Goal: Task Accomplishment & Management: Use online tool/utility

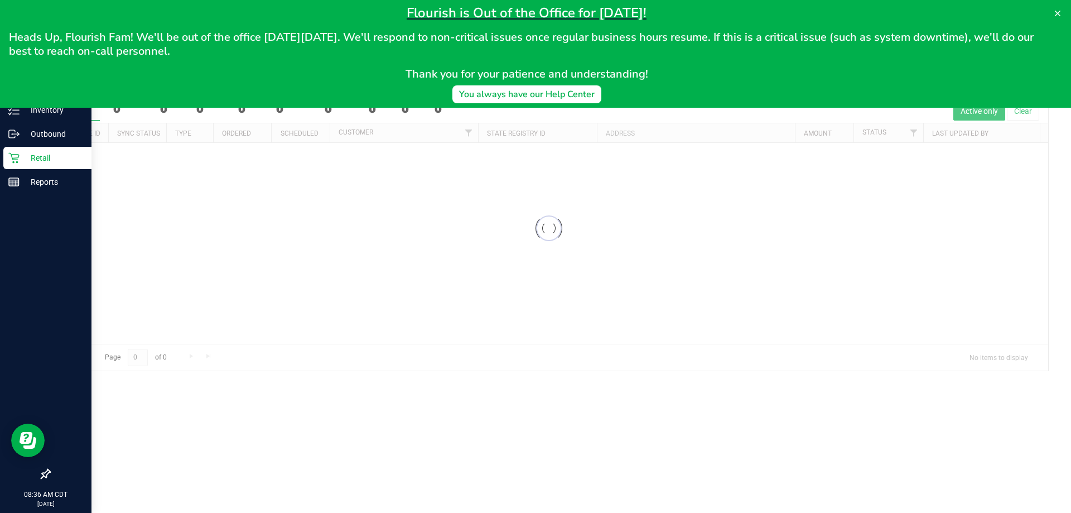
click at [18, 158] on icon at bounding box center [13, 158] width 11 height 11
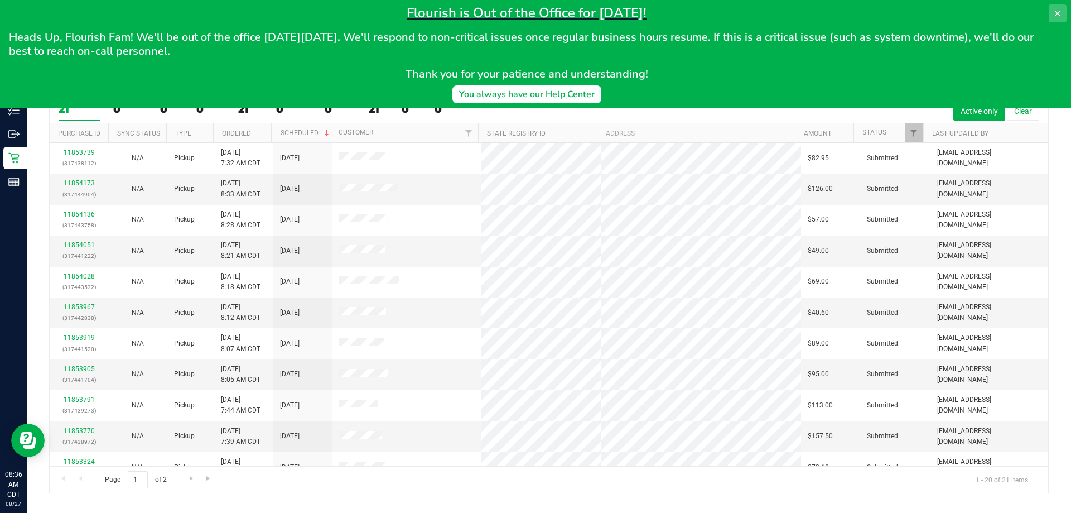
click at [1057, 13] on icon at bounding box center [1057, 13] width 9 height 9
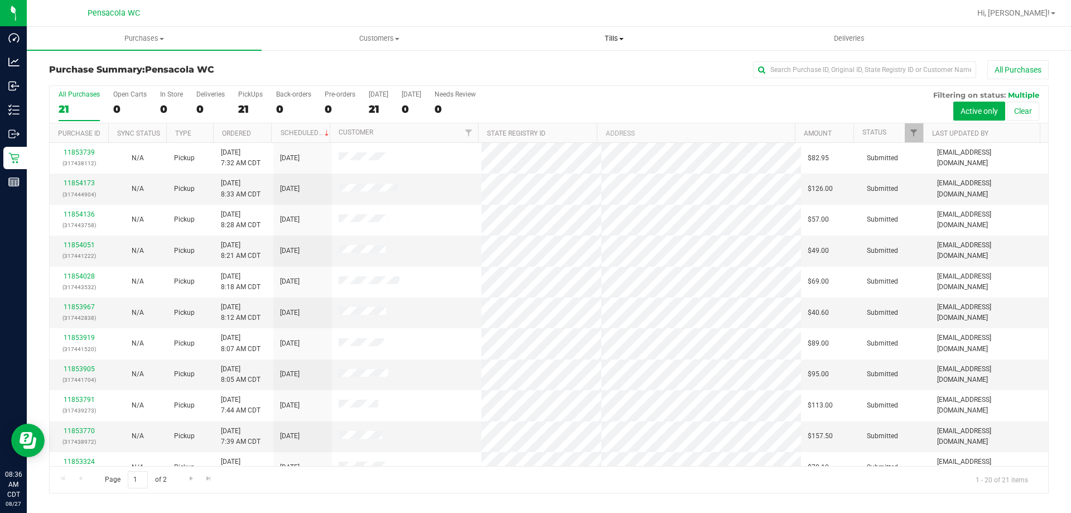
click at [633, 44] on uib-tab-heading "Tills Manage tills Reconcile e-payments" at bounding box center [614, 38] width 234 height 22
click at [615, 63] on li "Manage tills" at bounding box center [614, 67] width 235 height 13
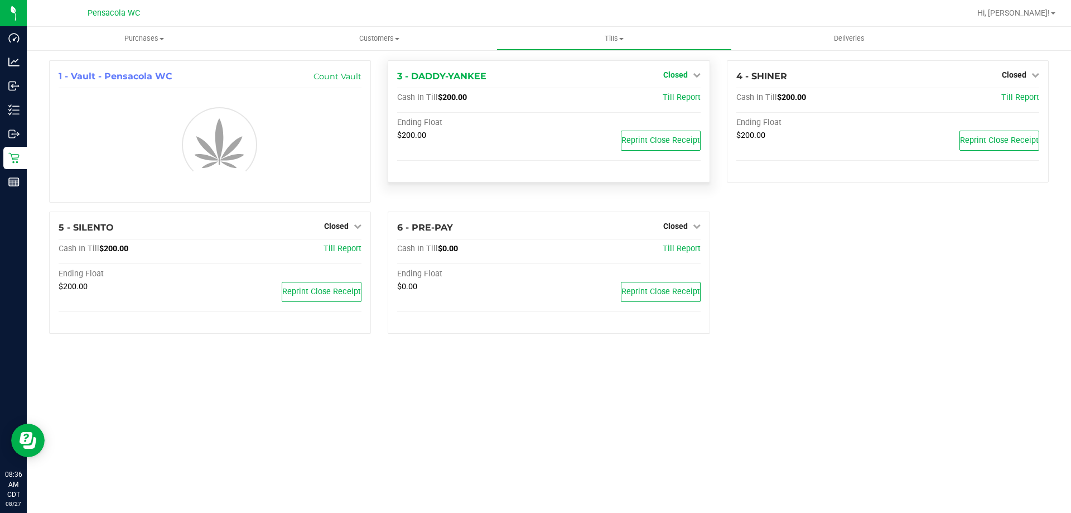
click at [687, 75] on span "Closed" at bounding box center [675, 74] width 25 height 9
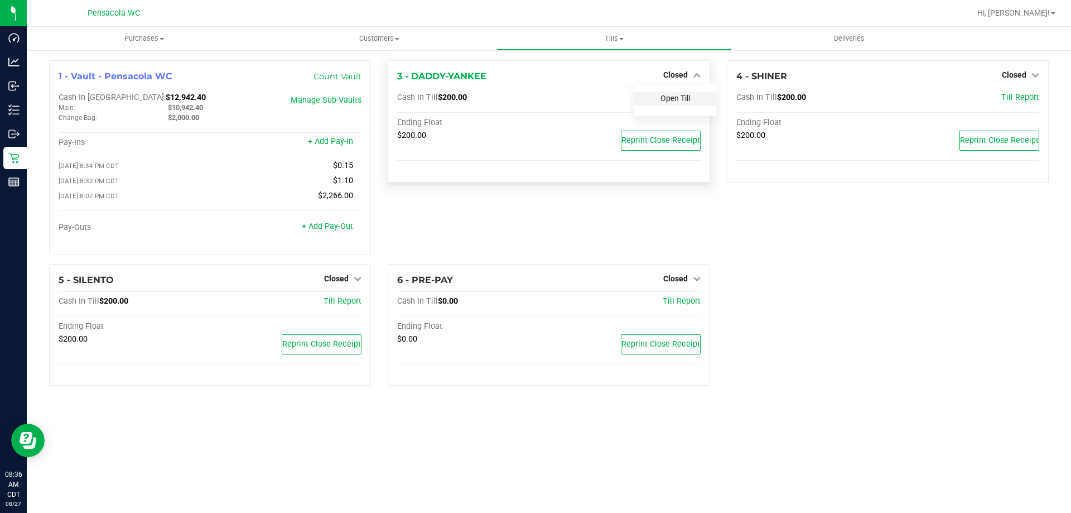
click at [680, 102] on link "Open Till" at bounding box center [676, 98] width 30 height 9
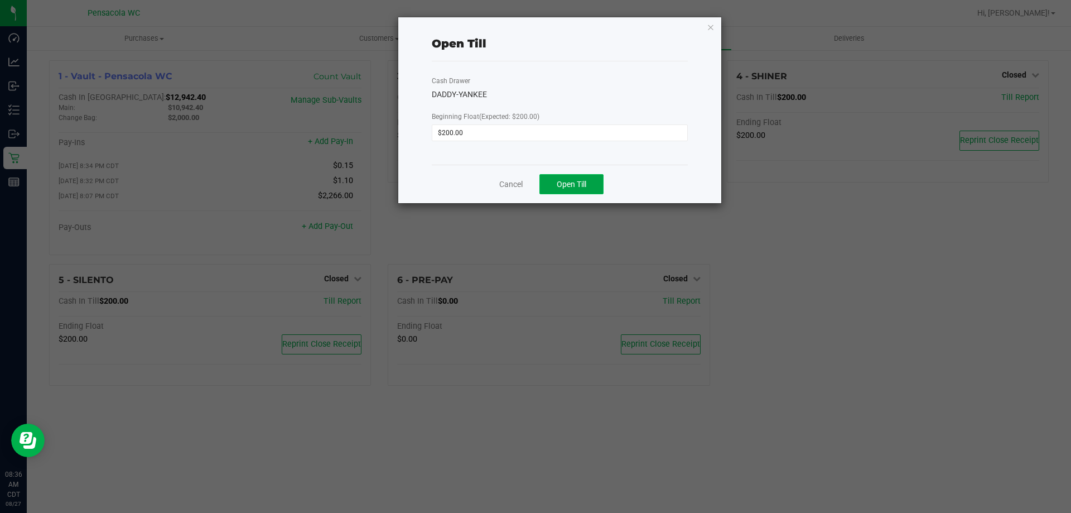
click at [599, 184] on button "Open Till" at bounding box center [572, 184] width 64 height 20
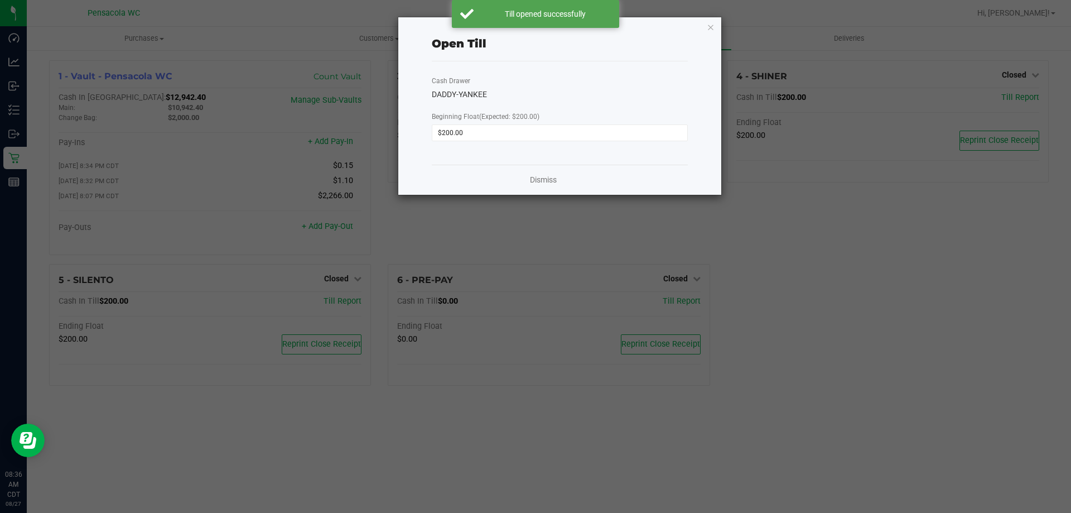
click at [1071, 226] on ngb-modal-window "Open Till Cash Drawer DADDY-YANKEE Beginning Float (Expected: $200.00) $200.00 …" at bounding box center [540, 256] width 1080 height 513
click at [542, 174] on div "Dismiss" at bounding box center [560, 180] width 256 height 30
click at [542, 175] on link "Dismiss" at bounding box center [543, 180] width 27 height 12
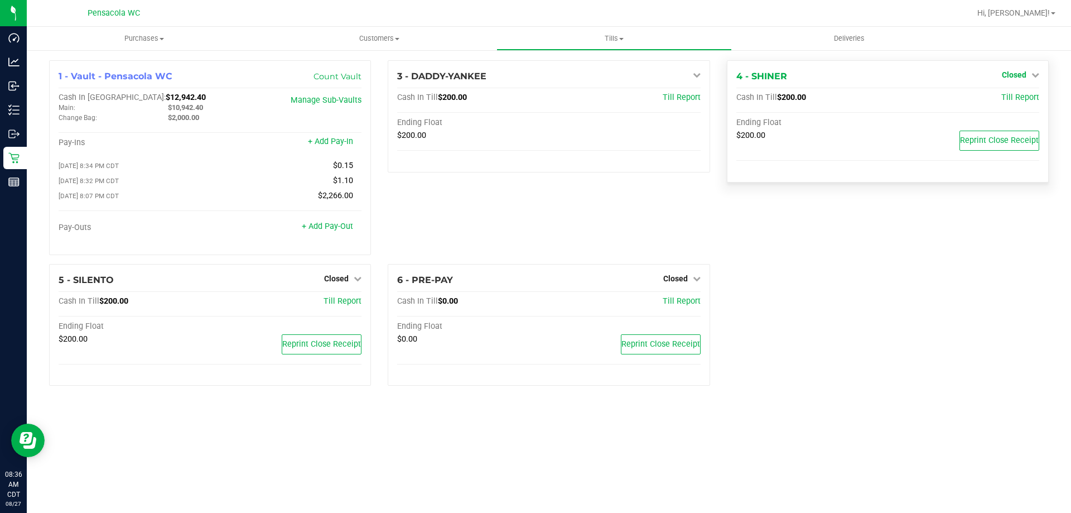
click at [1022, 72] on span "Closed" at bounding box center [1014, 74] width 25 height 9
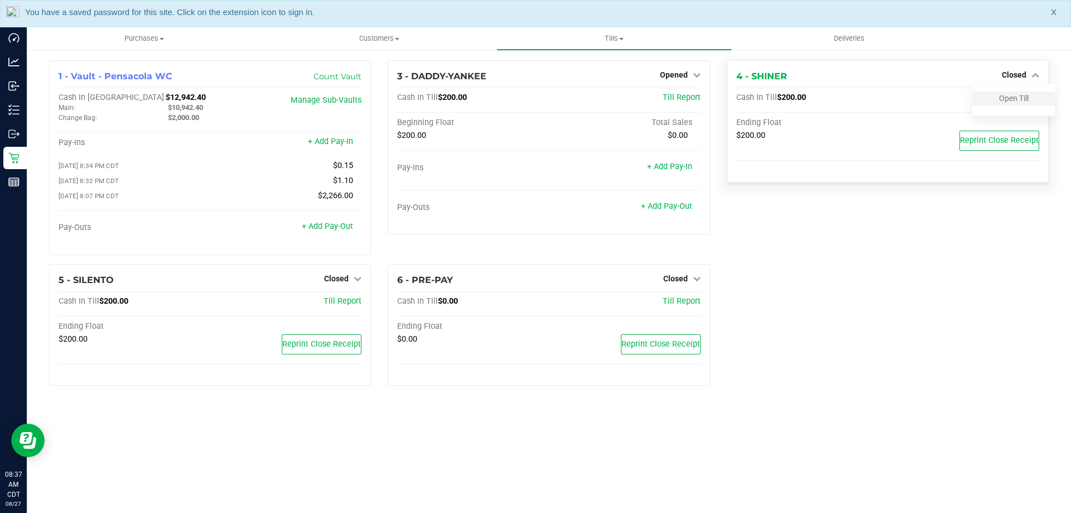
click at [1010, 104] on div "Open Till" at bounding box center [1013, 99] width 83 height 14
click at [1009, 101] on link "Open Till" at bounding box center [1014, 98] width 30 height 9
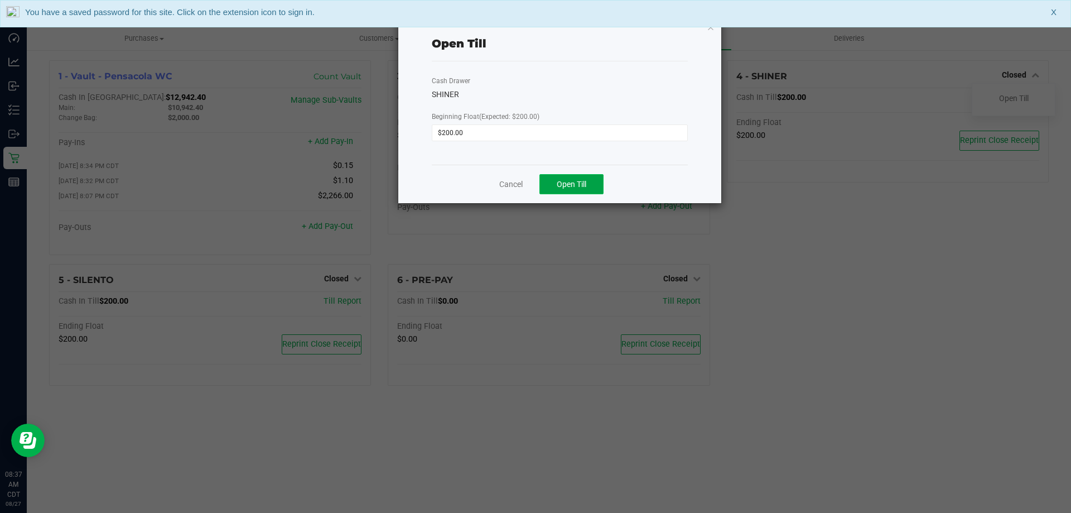
click at [578, 180] on span "Open Till" at bounding box center [572, 184] width 30 height 9
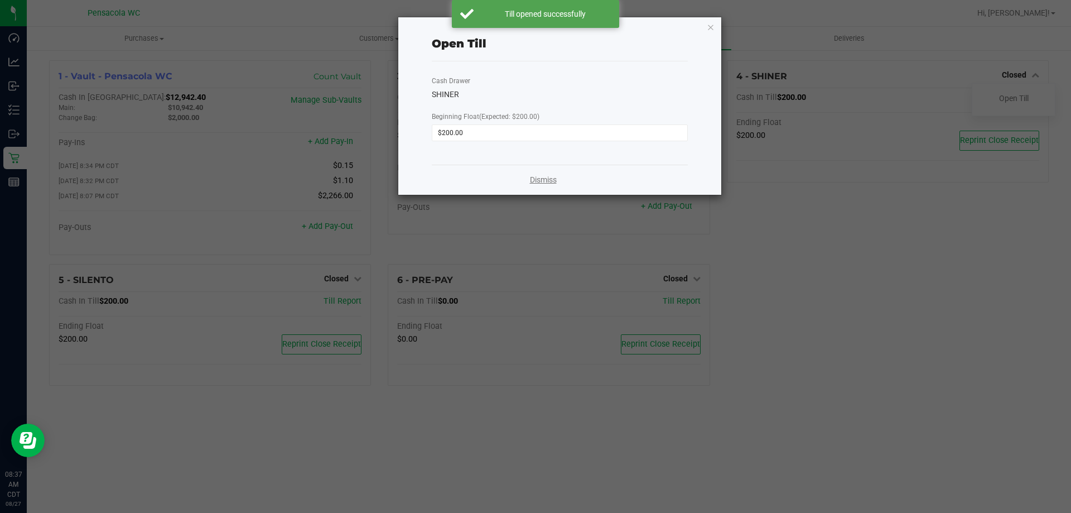
click at [551, 179] on link "Dismiss" at bounding box center [543, 180] width 27 height 12
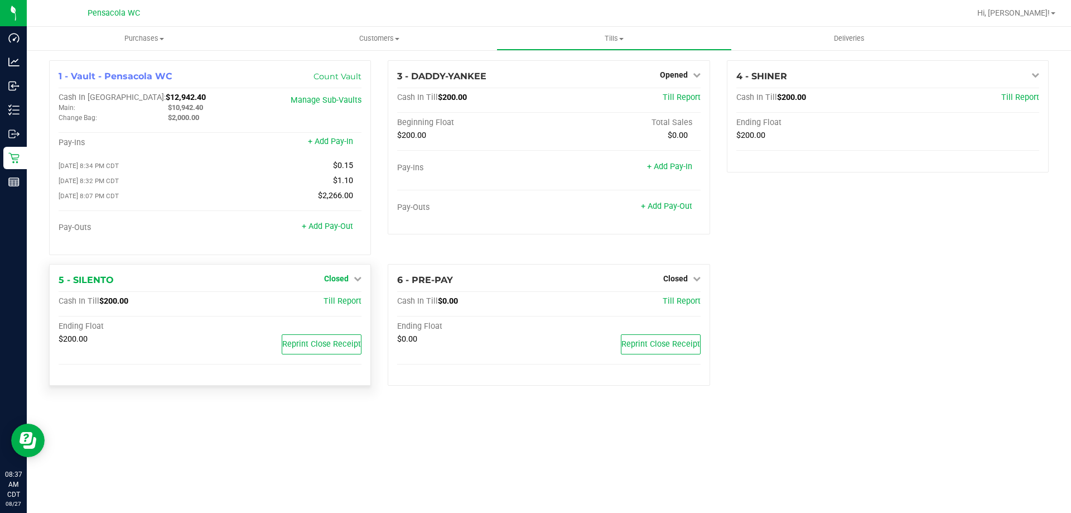
click at [360, 282] on icon at bounding box center [358, 279] width 8 height 8
click at [342, 306] on link "Open Till" at bounding box center [336, 301] width 30 height 9
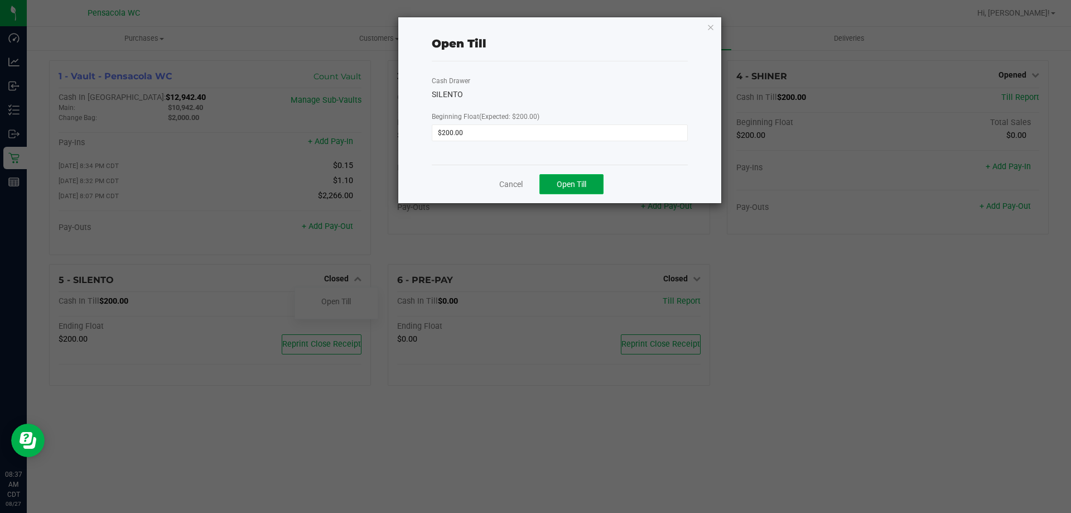
drag, startPoint x: 561, startPoint y: 188, endPoint x: 556, endPoint y: 184, distance: 6.3
click at [557, 184] on span "Open Till" at bounding box center [572, 184] width 30 height 9
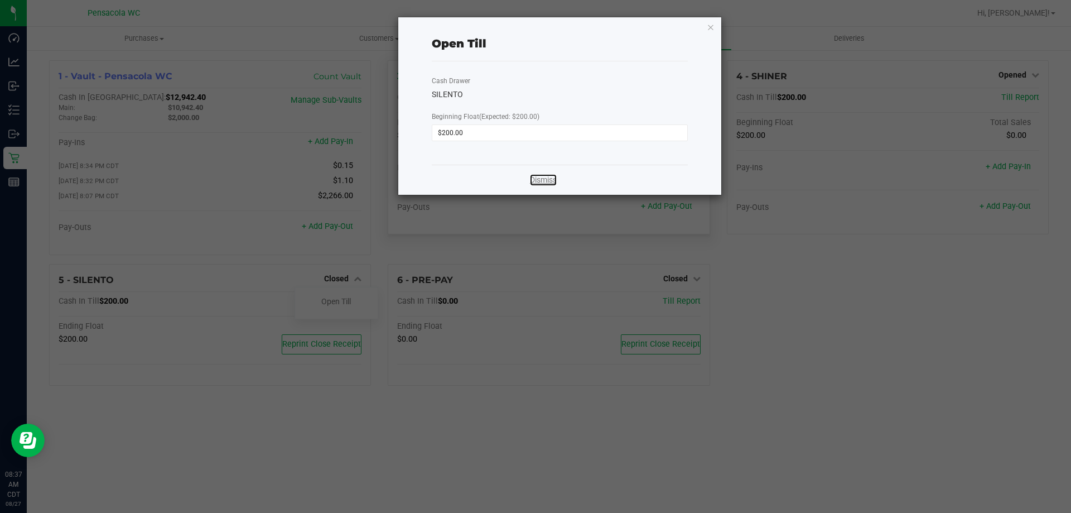
click at [533, 182] on link "Dismiss" at bounding box center [543, 180] width 27 height 12
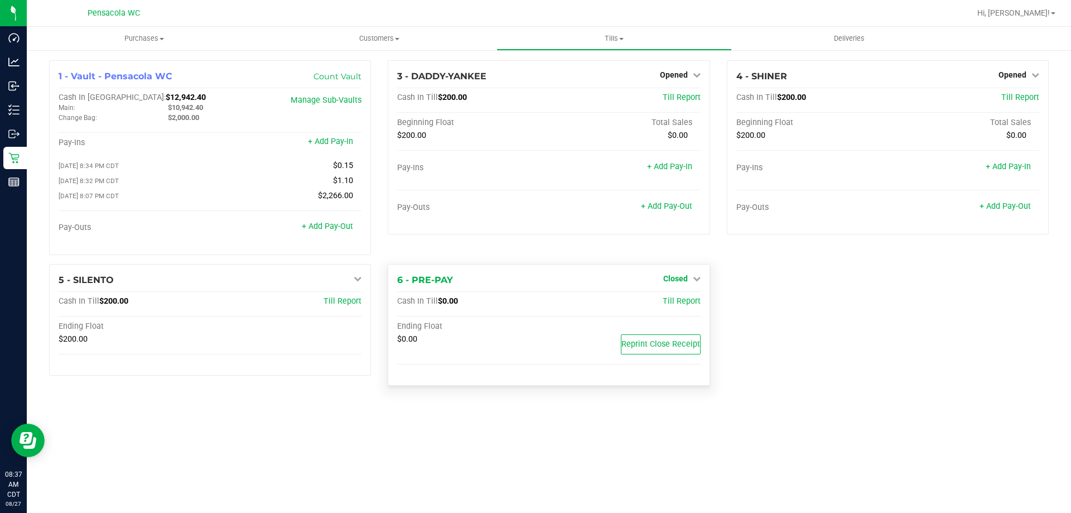
click at [671, 282] on span "Closed" at bounding box center [675, 278] width 25 height 9
click at [677, 301] on link "Open Till" at bounding box center [676, 301] width 30 height 9
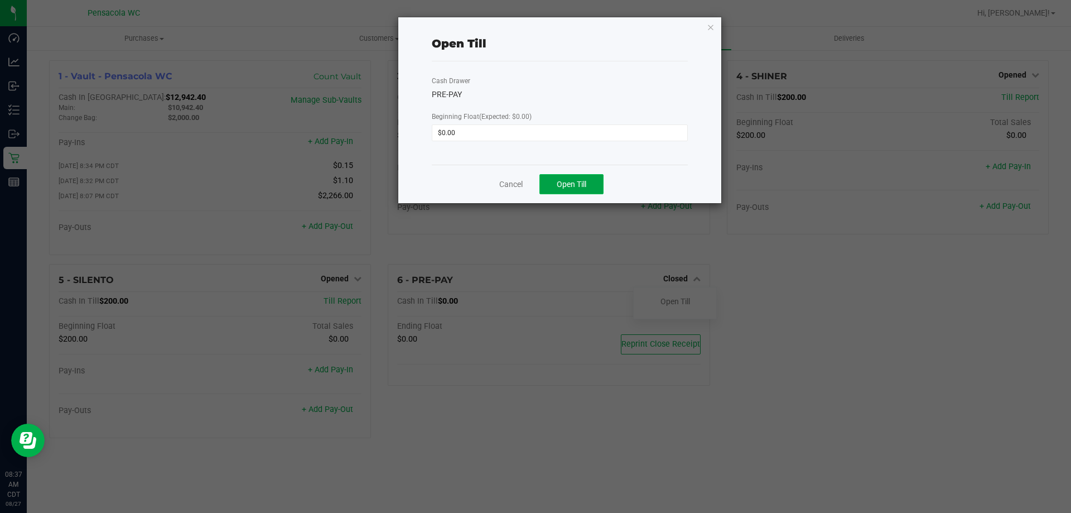
click at [565, 185] on span "Open Till" at bounding box center [572, 184] width 30 height 9
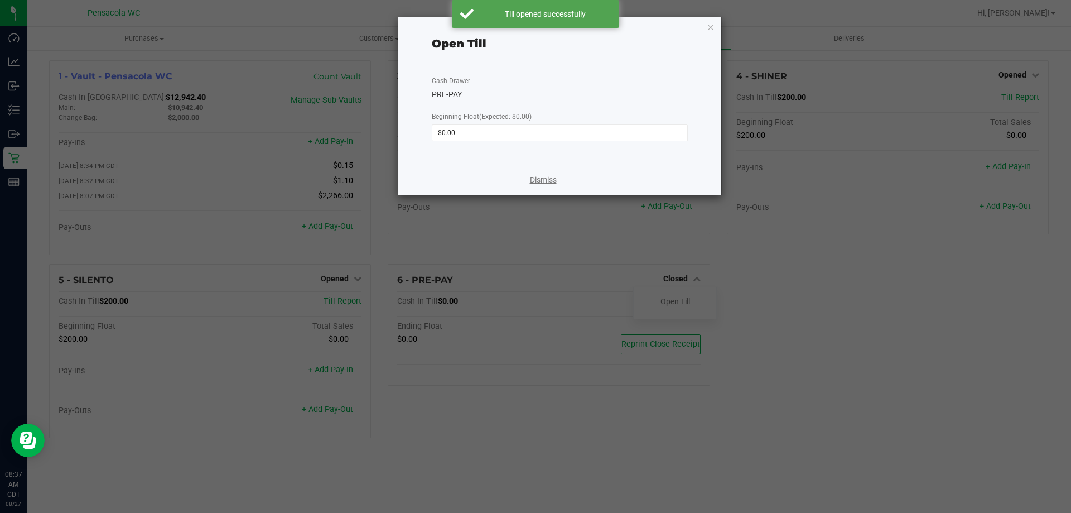
click at [544, 184] on div "Dismiss" at bounding box center [560, 180] width 256 height 30
click at [541, 178] on link "Dismiss" at bounding box center [543, 180] width 27 height 12
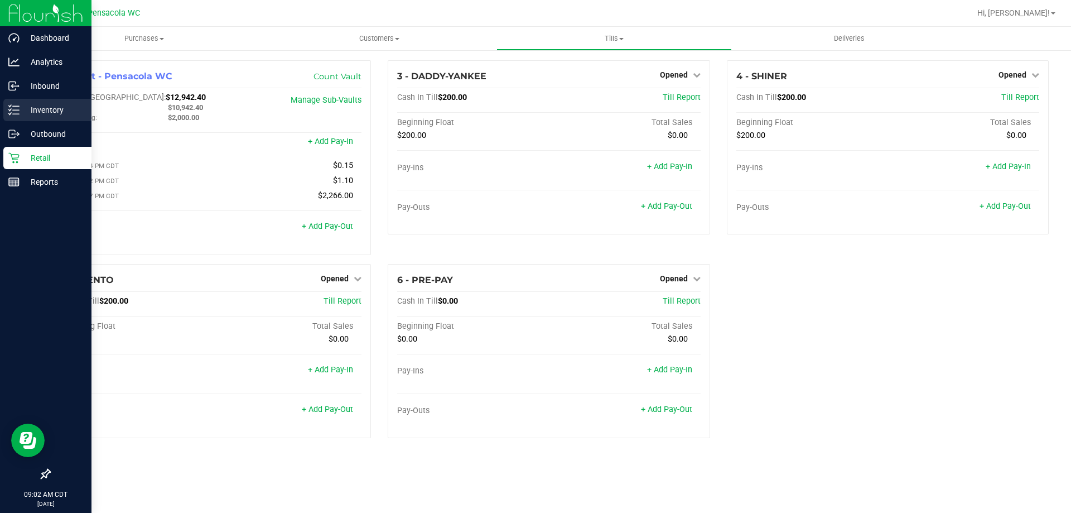
click at [16, 114] on icon at bounding box center [13, 109] width 11 height 11
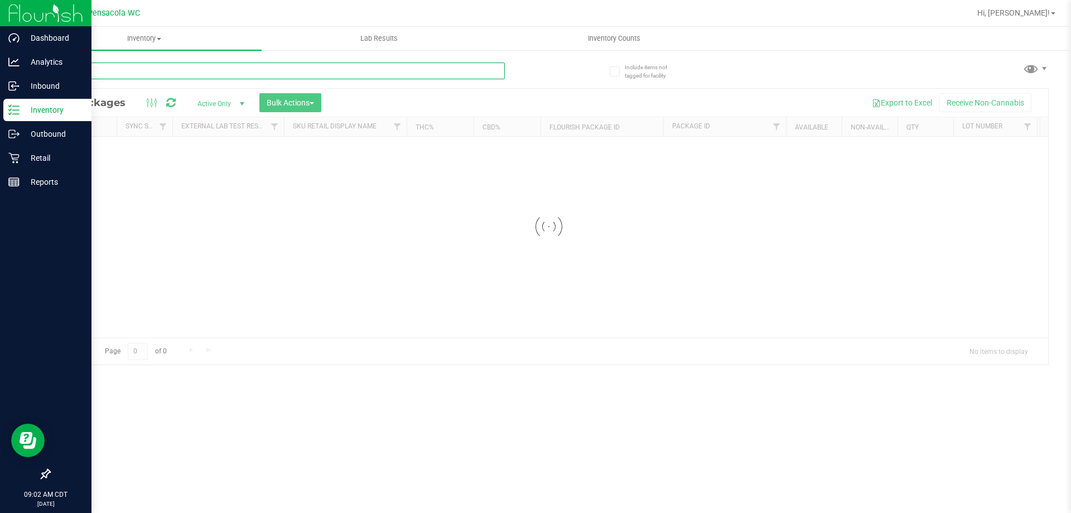
click at [233, 74] on div "Inventory All packages All inventory Waste log Create inventory Lab Results Inv…" at bounding box center [549, 270] width 1044 height 486
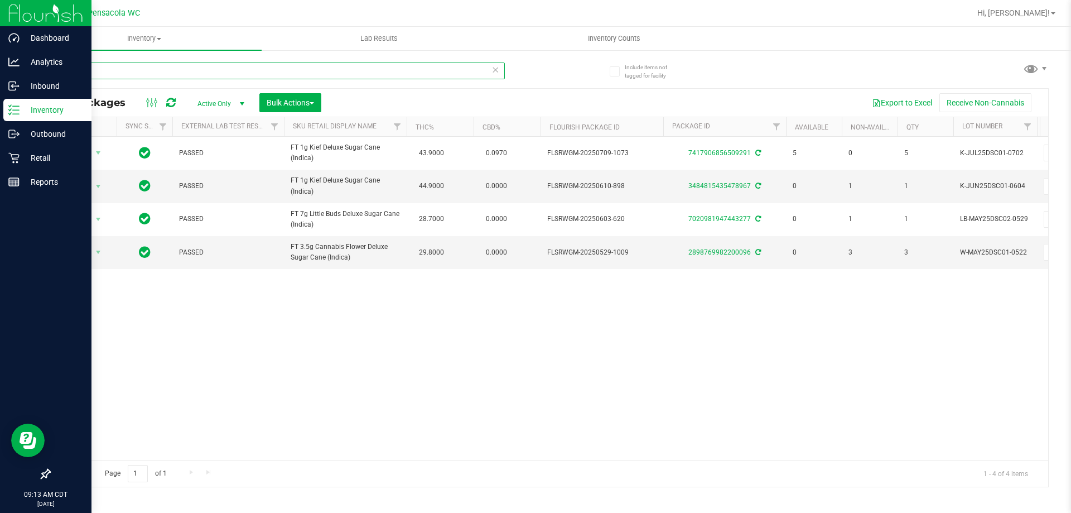
type input "d"
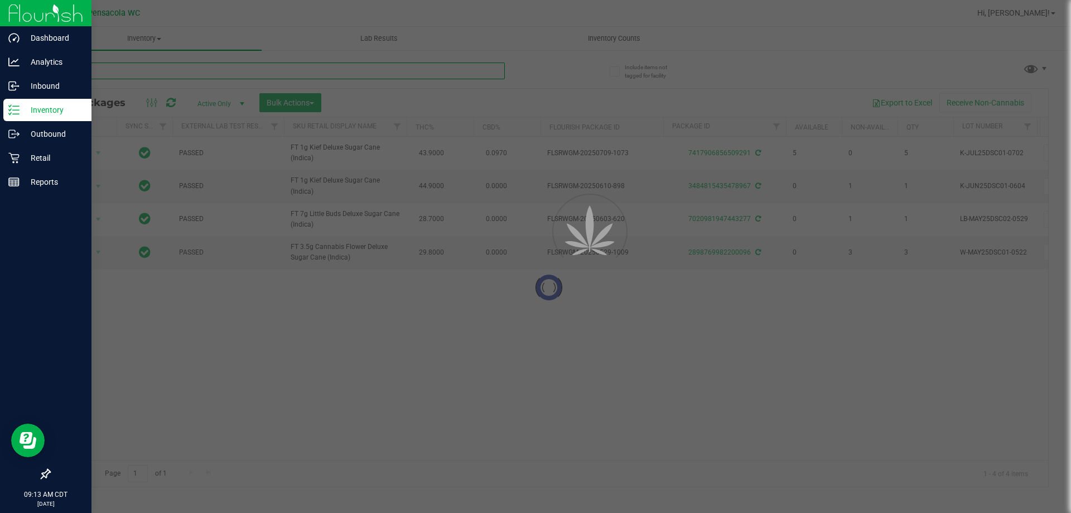
type input "2"
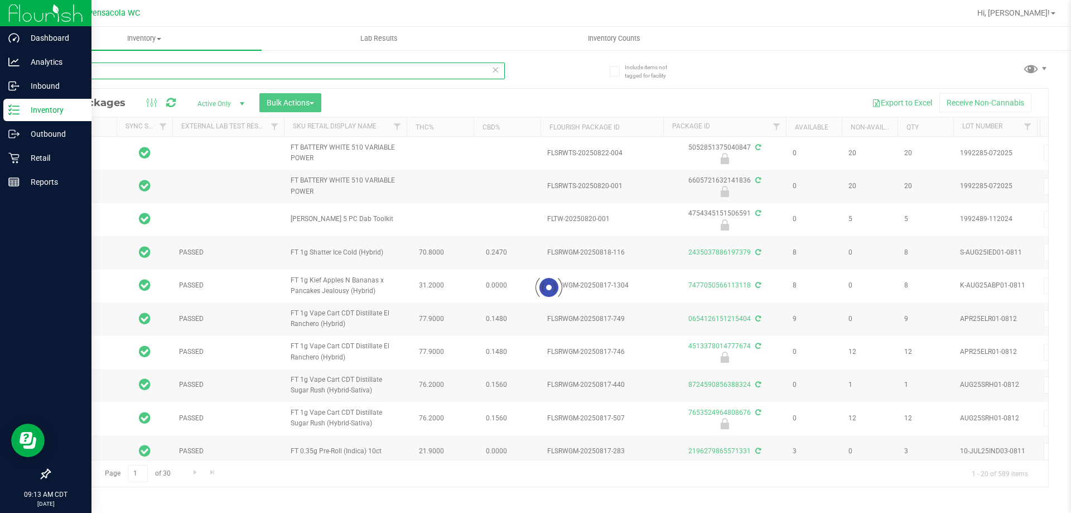
type input "[DATE]"
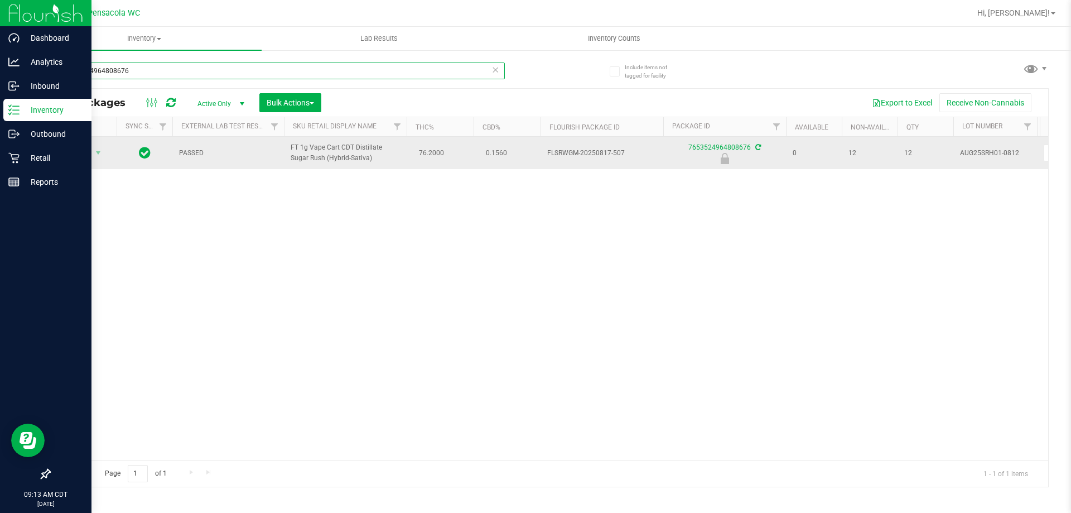
type input "7653524964808676"
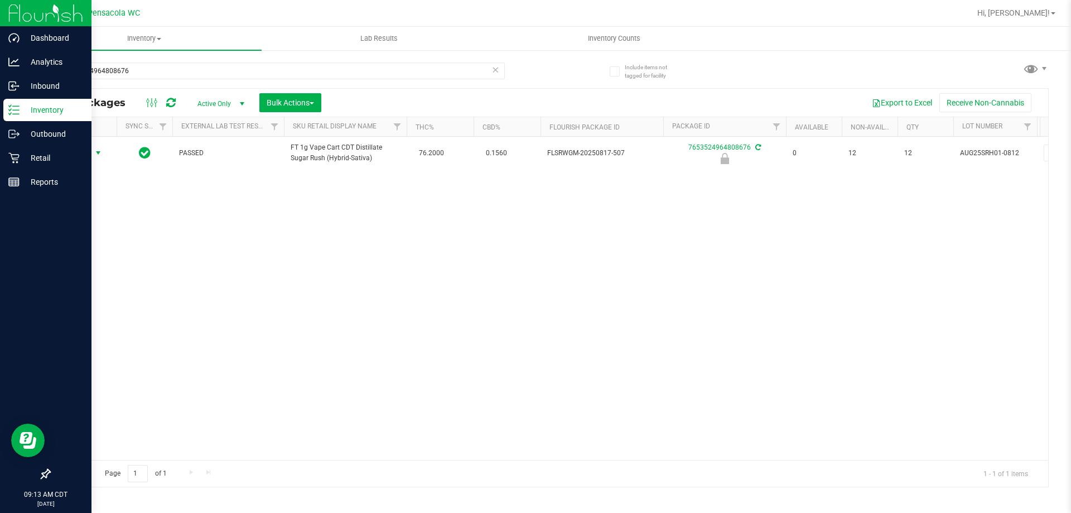
drag, startPoint x: 88, startPoint y: 162, endPoint x: 85, endPoint y: 176, distance: 14.3
click at [88, 161] on span "Action" at bounding box center [76, 153] width 30 height 16
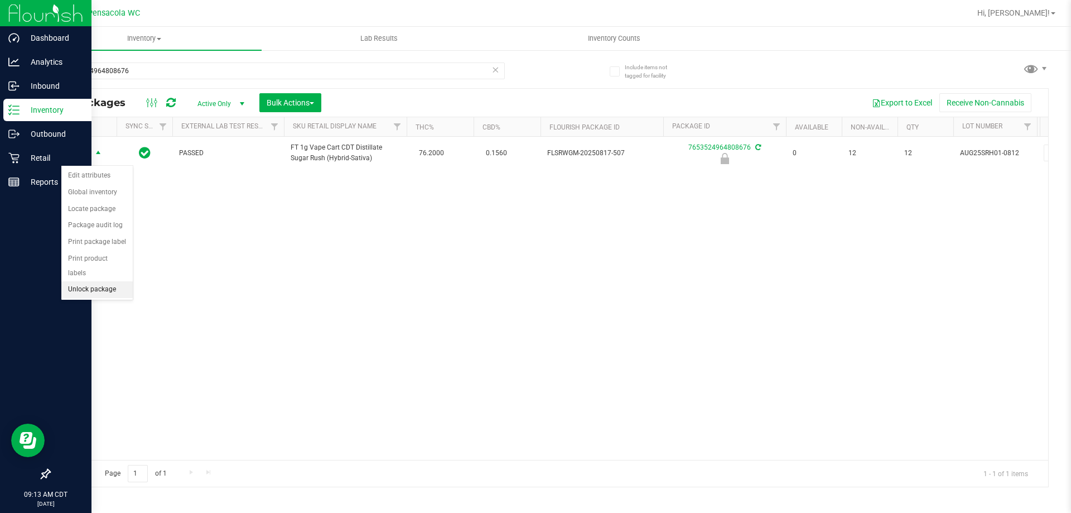
click at [83, 281] on li "Unlock package" at bounding box center [96, 289] width 71 height 17
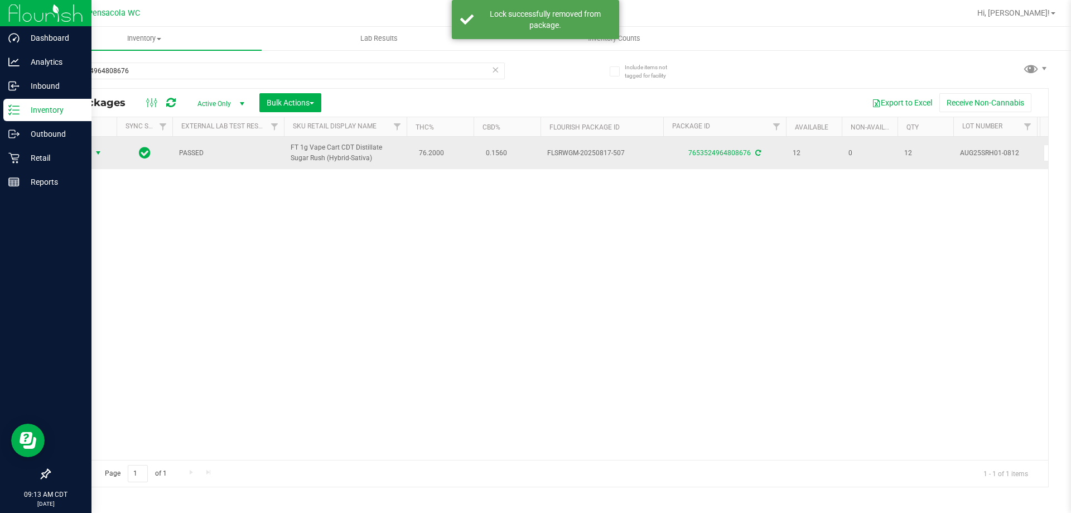
click at [102, 157] on span "select" at bounding box center [98, 152] width 9 height 9
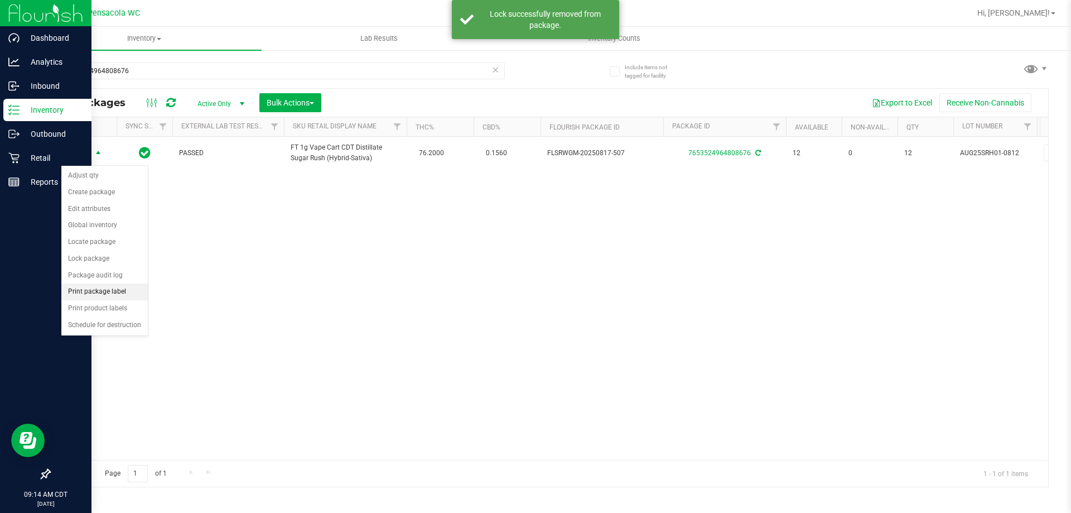
click at [95, 296] on li "Print package label" at bounding box center [104, 291] width 86 height 17
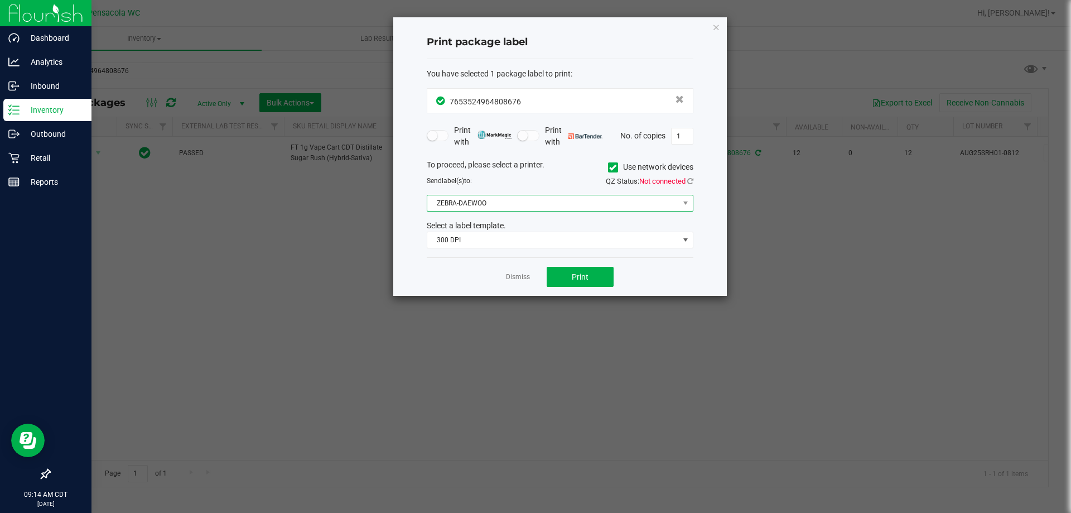
click at [495, 207] on span "ZEBRA-DAEWOO" at bounding box center [553, 203] width 252 height 16
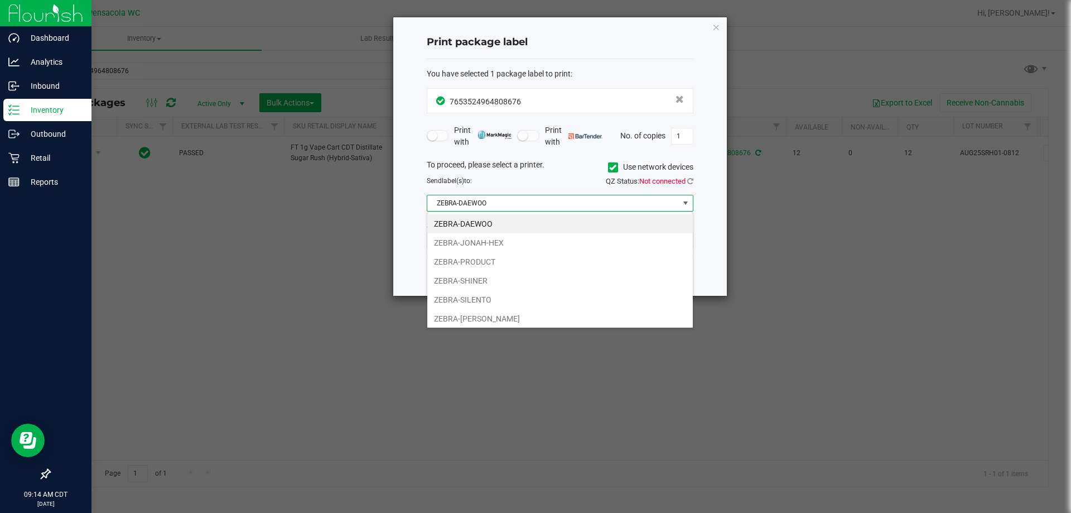
scroll to position [17, 267]
click at [479, 249] on li "ZEBRA-JONAH-HEX" at bounding box center [560, 242] width 266 height 19
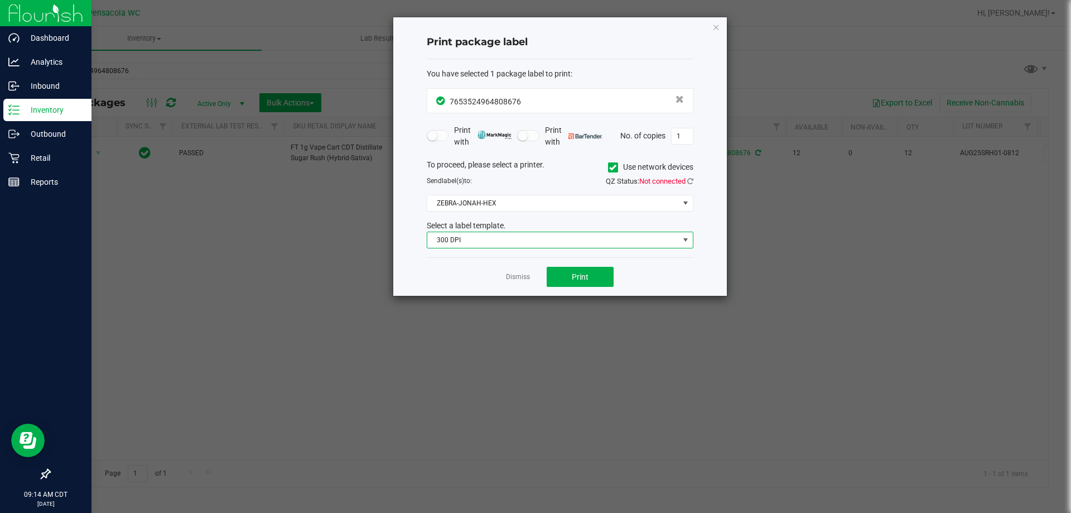
click at [466, 237] on span "300 DPI" at bounding box center [553, 240] width 252 height 16
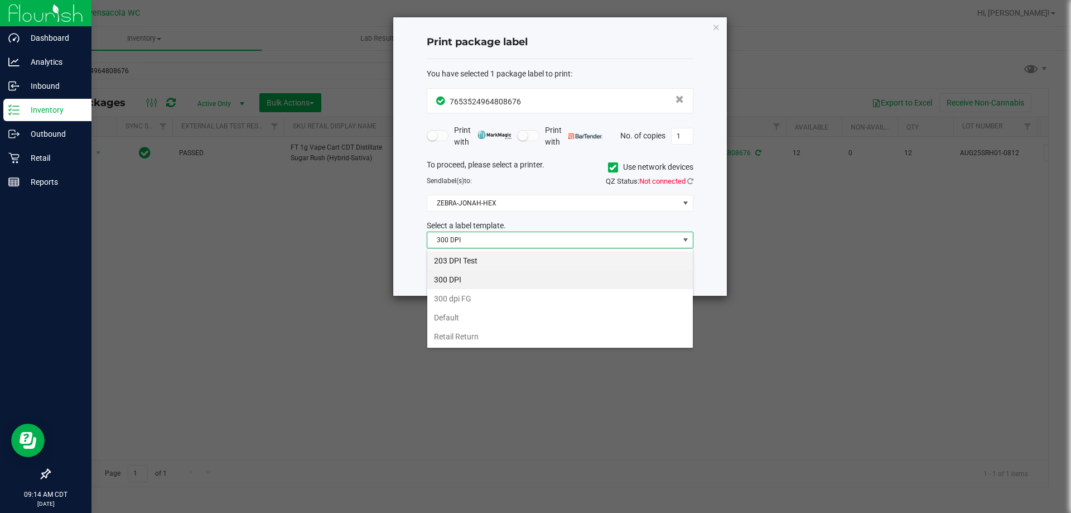
click at [454, 264] on li "203 DPI Test" at bounding box center [560, 260] width 266 height 19
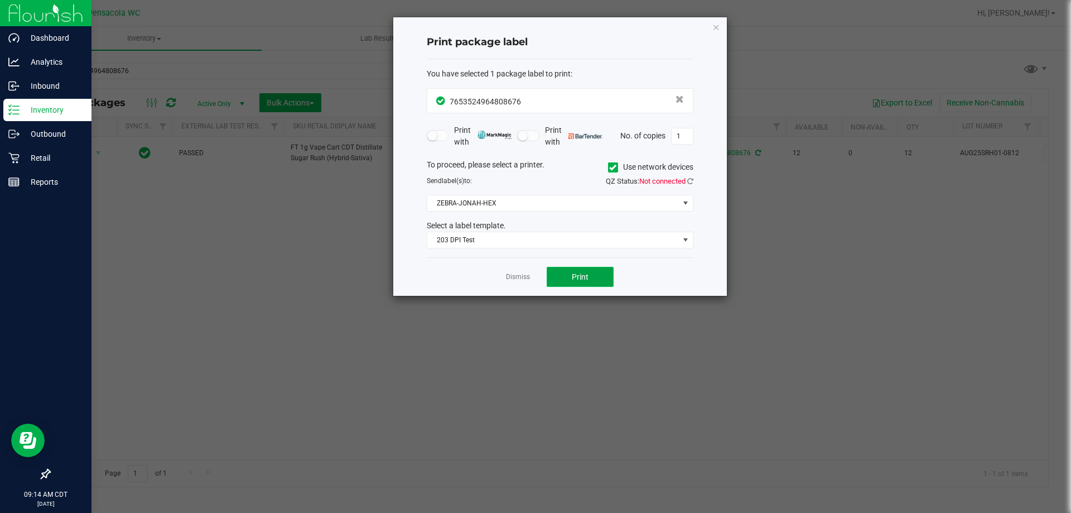
click at [565, 268] on button "Print" at bounding box center [580, 277] width 67 height 20
click at [712, 28] on icon "button" at bounding box center [716, 26] width 8 height 13
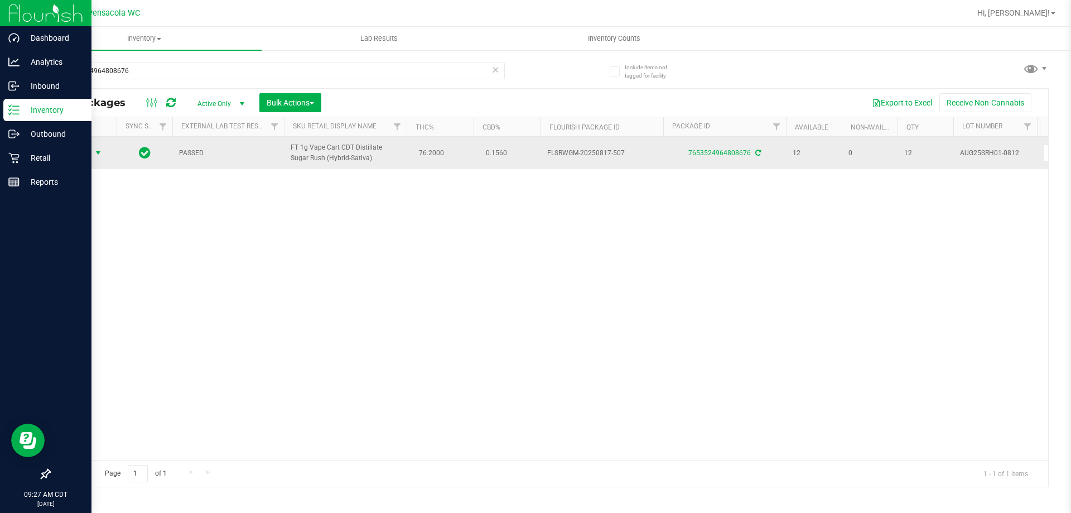
click at [88, 160] on span "Action" at bounding box center [76, 153] width 30 height 16
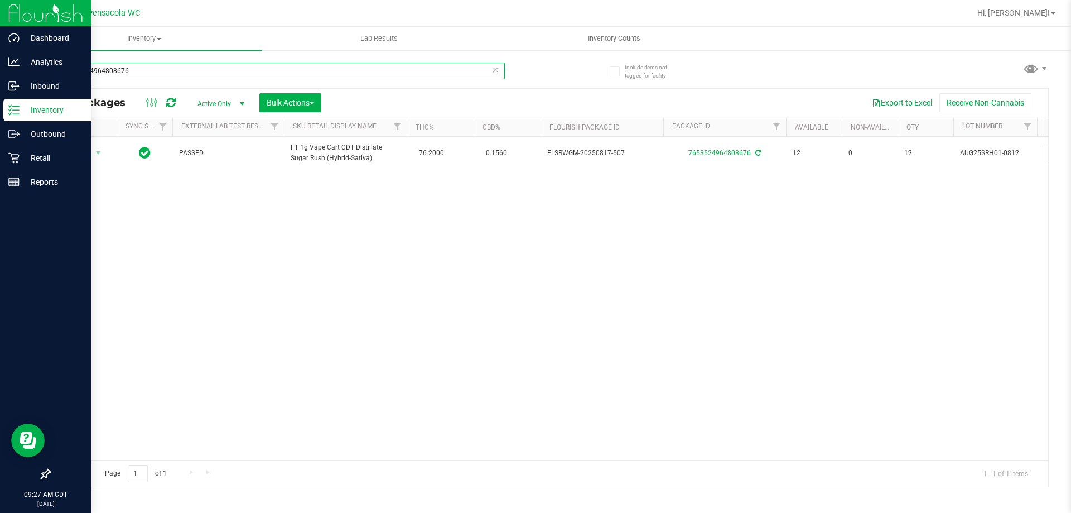
drag, startPoint x: 142, startPoint y: 70, endPoint x: 18, endPoint y: 110, distance: 130.0
click at [21, 114] on div "Dashboard Analytics Inbound Inventory Outbound Retail Reports 09:27 AM CDT [DAT…" at bounding box center [535, 256] width 1071 height 513
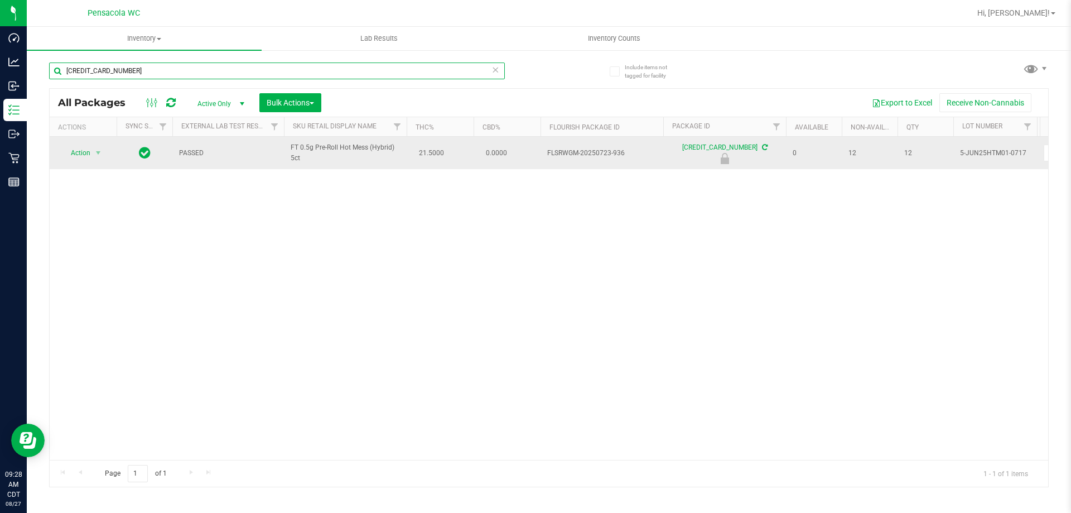
type input "[CREDIT_CARD_NUMBER]"
click at [92, 140] on td "Action Action Edit attributes Global inventory Locate package Package audit log…" at bounding box center [83, 153] width 67 height 32
click at [84, 151] on span "Action" at bounding box center [76, 153] width 30 height 16
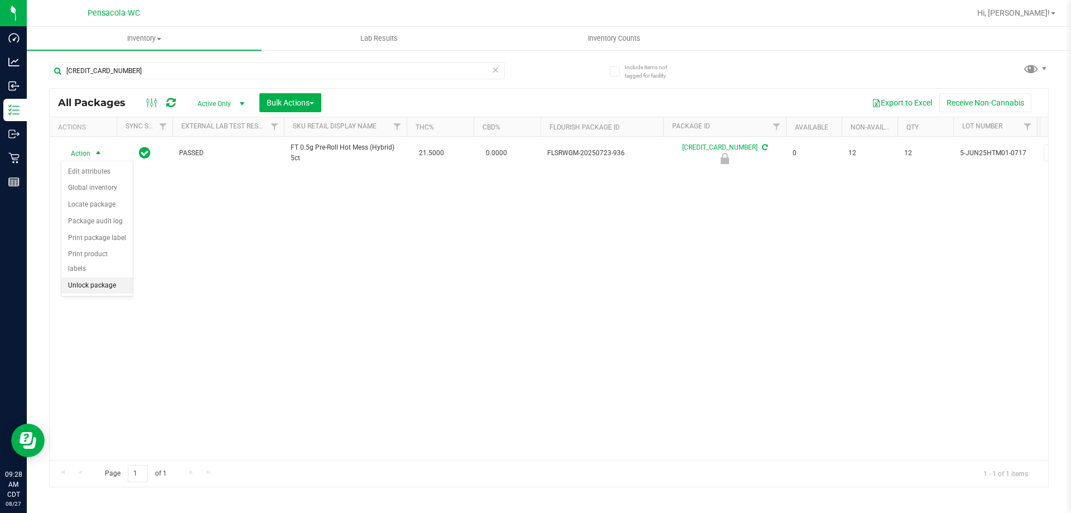
click at [85, 277] on li "Unlock package" at bounding box center [96, 285] width 71 height 17
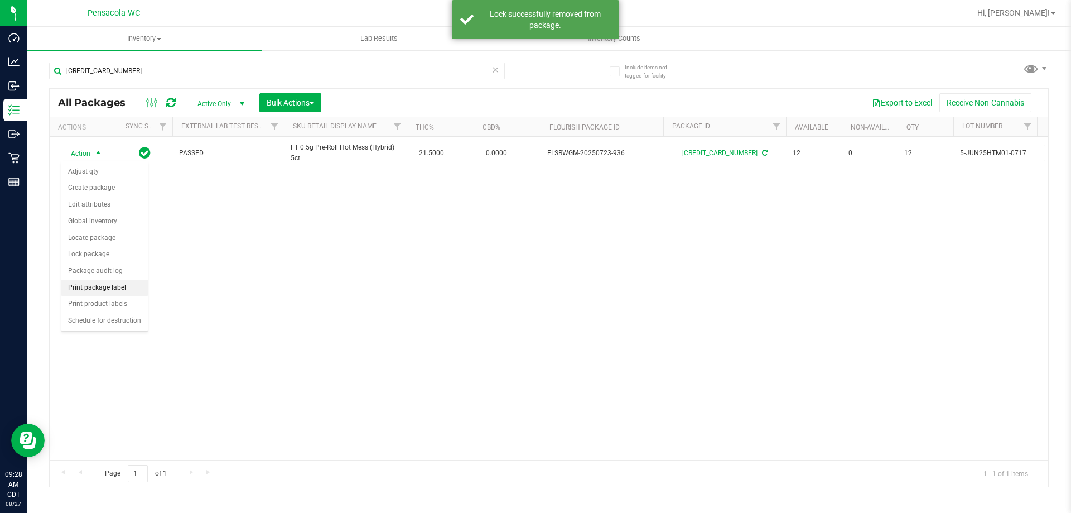
click at [113, 285] on li "Print package label" at bounding box center [104, 288] width 86 height 17
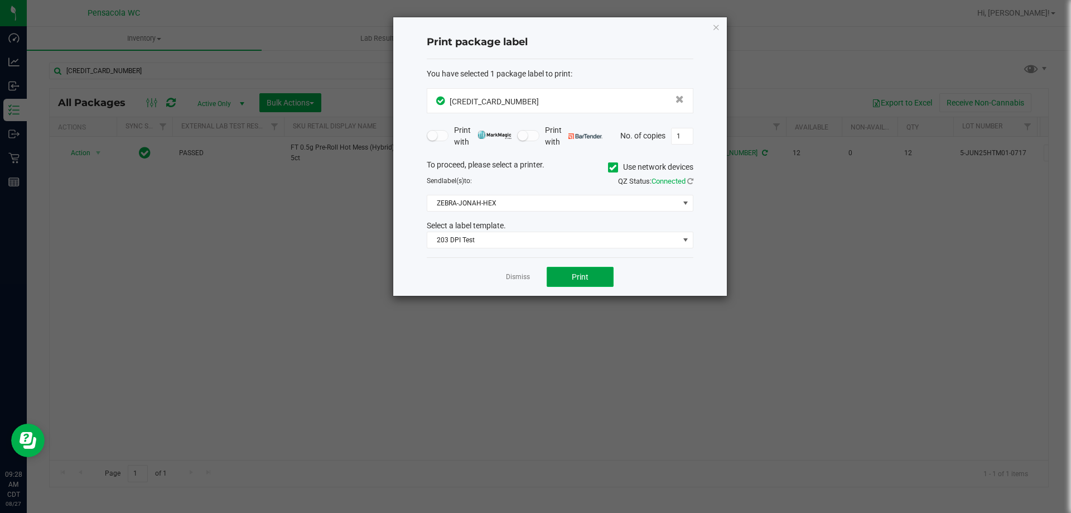
click at [576, 277] on span "Print" at bounding box center [580, 276] width 17 height 9
click at [713, 27] on icon "button" at bounding box center [716, 26] width 8 height 13
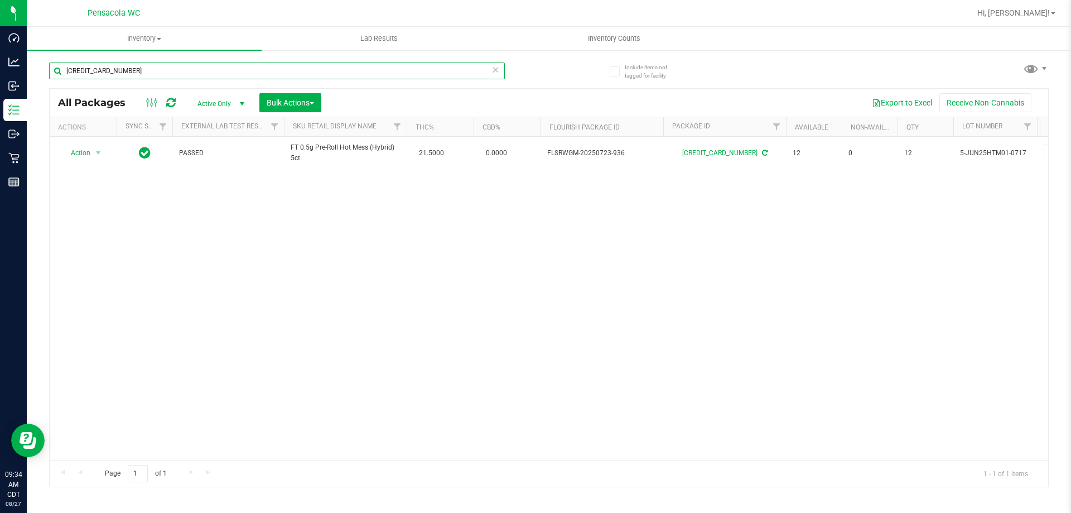
drag, startPoint x: 134, startPoint y: 69, endPoint x: 2, endPoint y: -9, distance: 154.1
click at [2, 0] on html "Dashboard Analytics Inbound Inventory Outbound Retail Reports 09:34 AM CDT [DAT…" at bounding box center [535, 256] width 1071 height 513
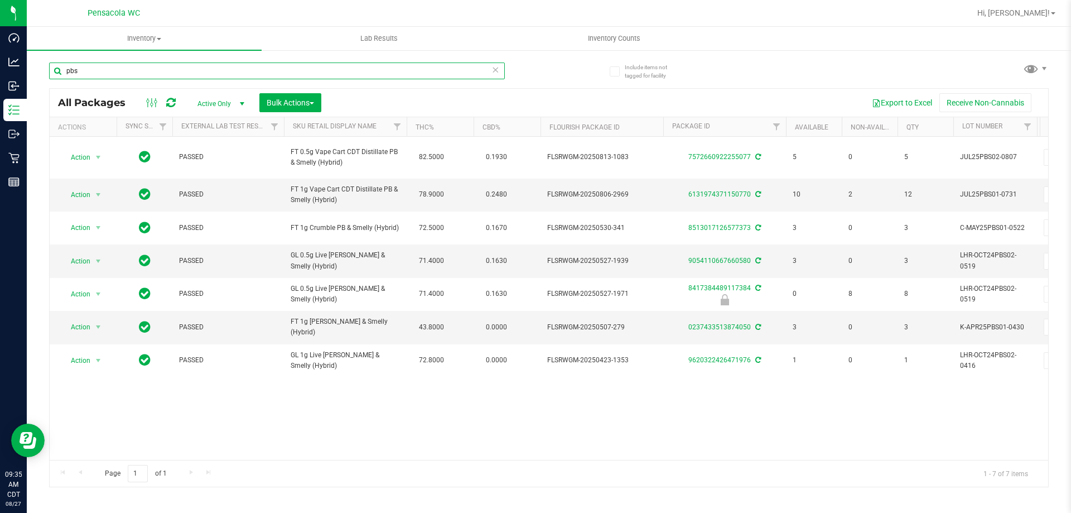
drag, startPoint x: 165, startPoint y: 76, endPoint x: 93, endPoint y: 98, distance: 75.2
click at [35, 29] on inventory "Inventory All packages All inventory Waste log Create inventory Lab Results Inv…" at bounding box center [549, 208] width 1044 height 363
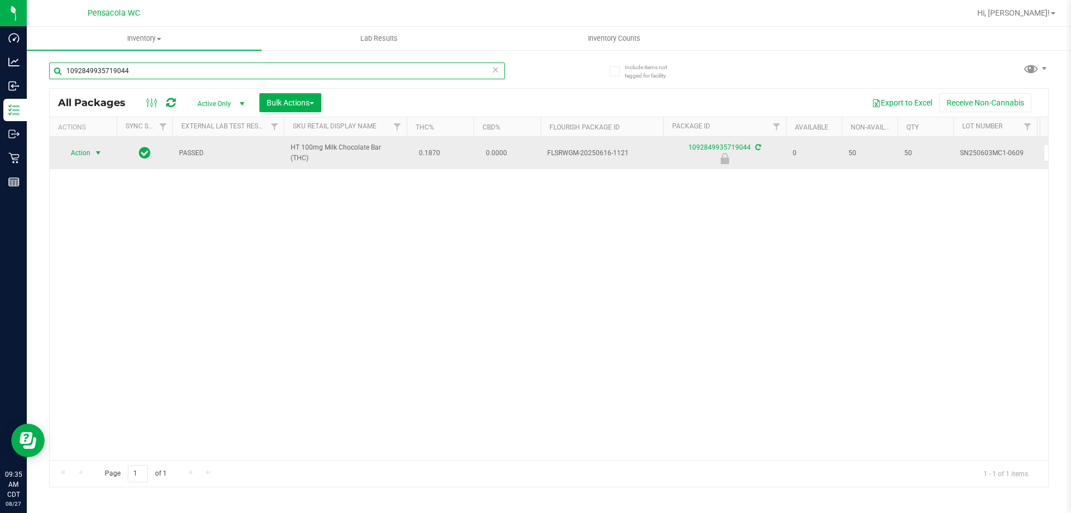
type input "1092849935719044"
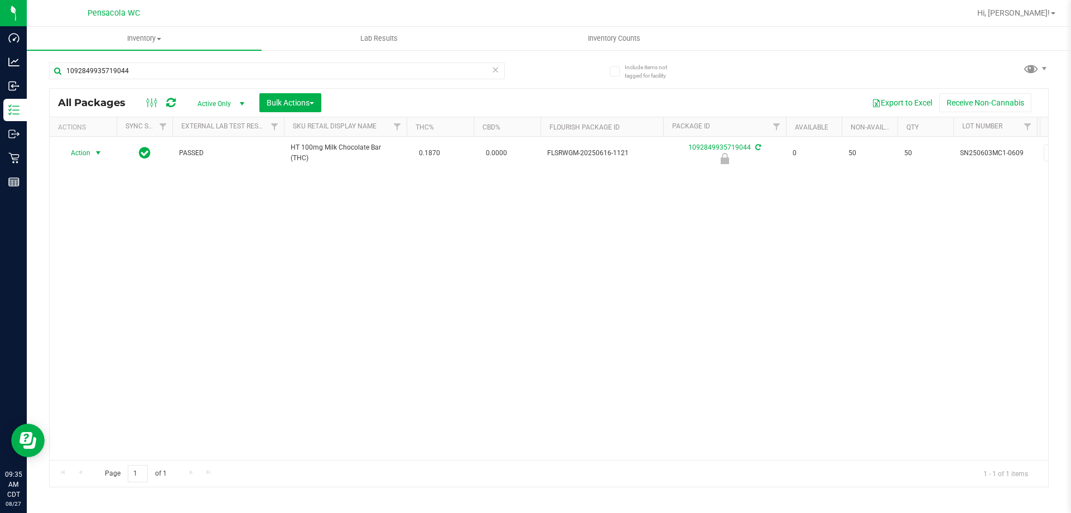
drag, startPoint x: 77, startPoint y: 151, endPoint x: 95, endPoint y: 173, distance: 28.6
click at [77, 150] on span "Action" at bounding box center [76, 153] width 30 height 16
click at [126, 277] on li "Unlock package" at bounding box center [96, 285] width 71 height 17
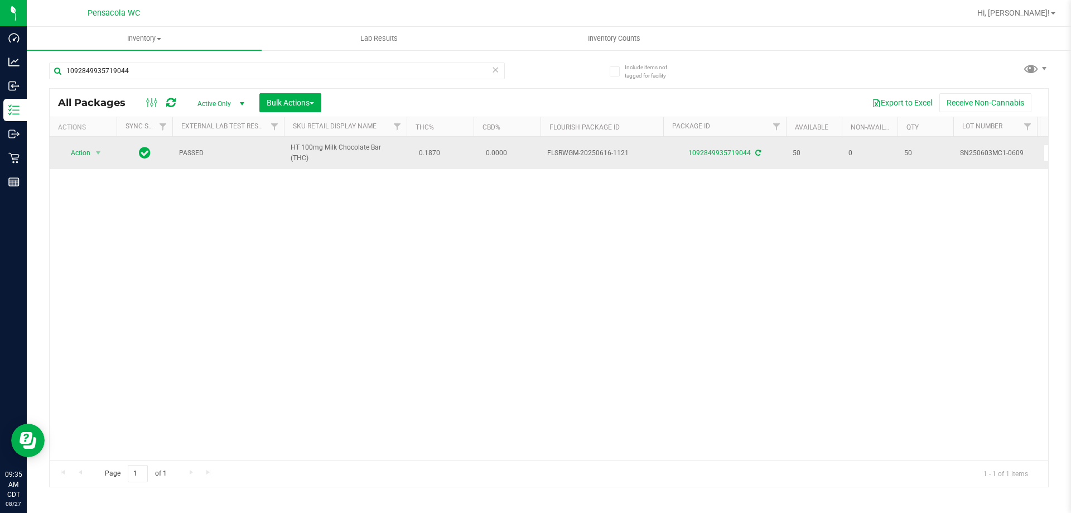
click at [76, 154] on span "Action" at bounding box center [76, 153] width 30 height 16
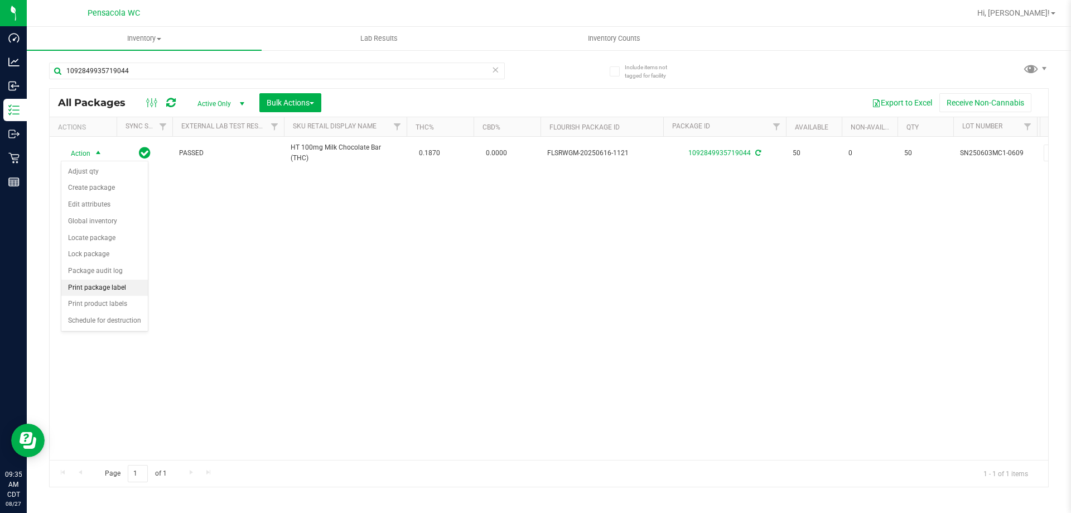
click at [94, 288] on li "Print package label" at bounding box center [104, 288] width 86 height 17
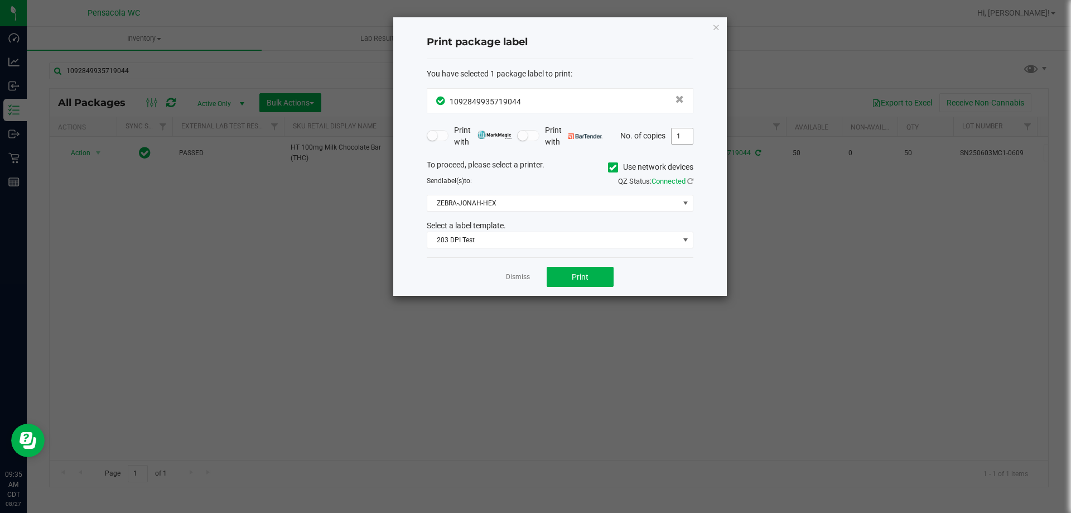
click at [678, 143] on input "1" at bounding box center [682, 136] width 21 height 16
click at [681, 136] on input "1" at bounding box center [682, 136] width 21 height 16
type input "2"
click at [586, 281] on span "Print" at bounding box center [580, 276] width 17 height 9
click at [520, 269] on div "Dismiss Print" at bounding box center [560, 276] width 267 height 38
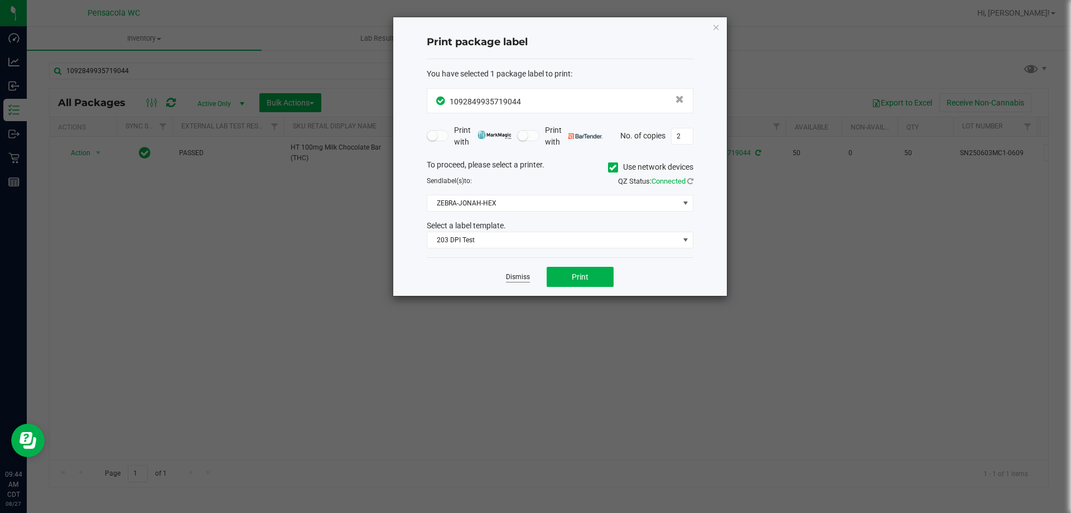
drag, startPoint x: 521, startPoint y: 275, endPoint x: 513, endPoint y: 259, distance: 18.2
click at [521, 275] on link "Dismiss" at bounding box center [518, 276] width 24 height 9
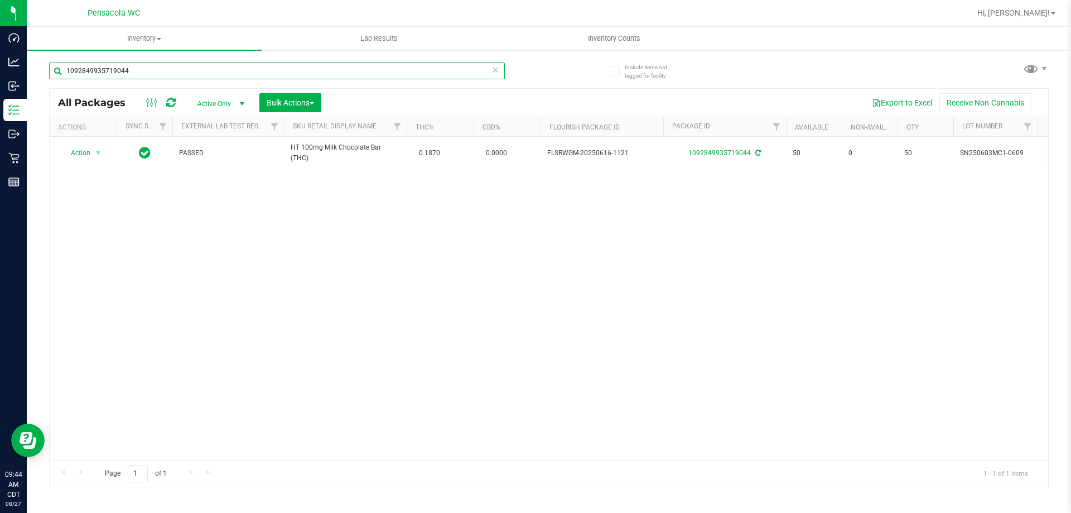
drag, startPoint x: 317, startPoint y: 72, endPoint x: 118, endPoint y: 209, distance: 241.4
click at [90, 216] on div "1092849935719044 All Packages Active Only Active Only Lab Samples Locked All Ex…" at bounding box center [549, 269] width 1000 height 435
type input "1"
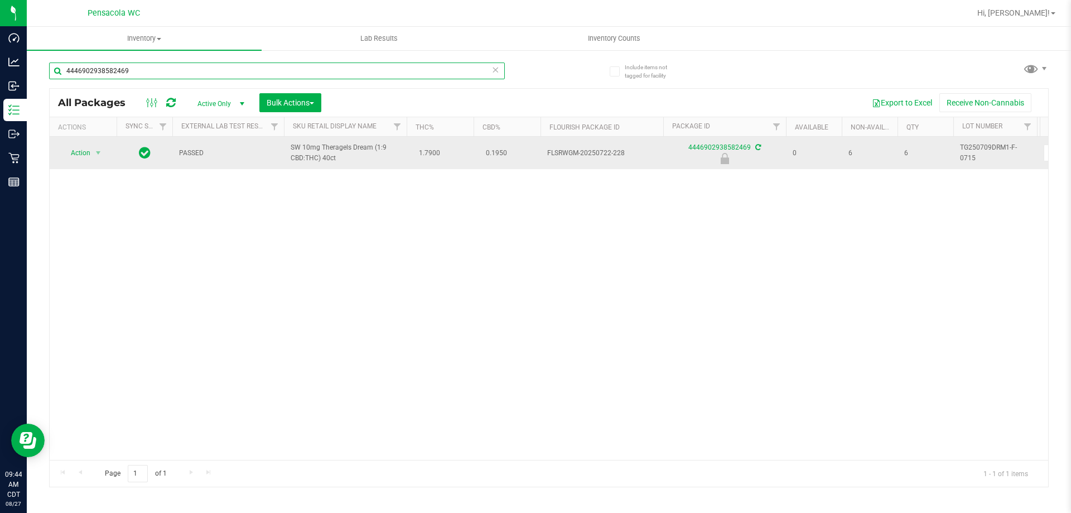
type input "4446902938582469"
click at [70, 146] on span "Action" at bounding box center [76, 153] width 30 height 16
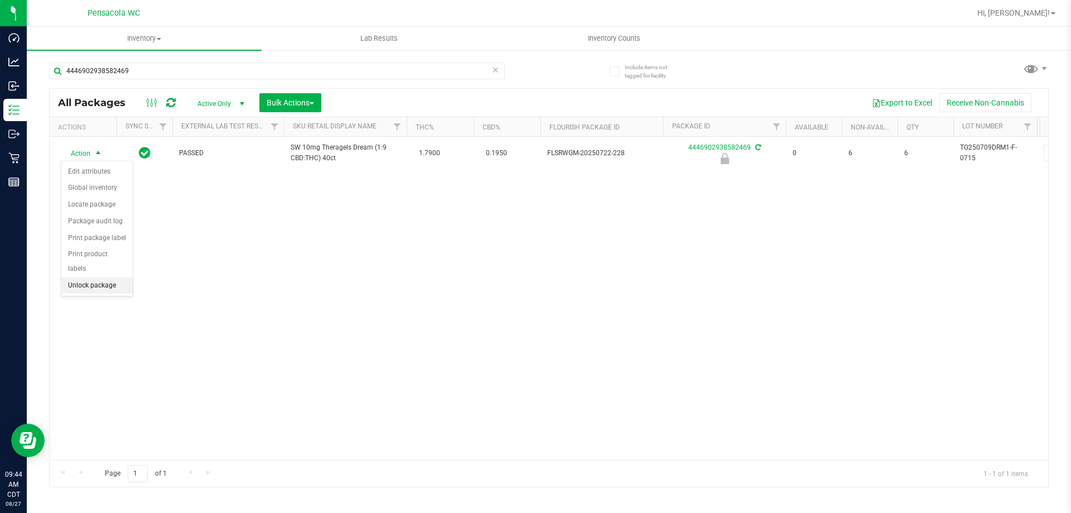
click at [82, 277] on li "Unlock package" at bounding box center [96, 285] width 71 height 17
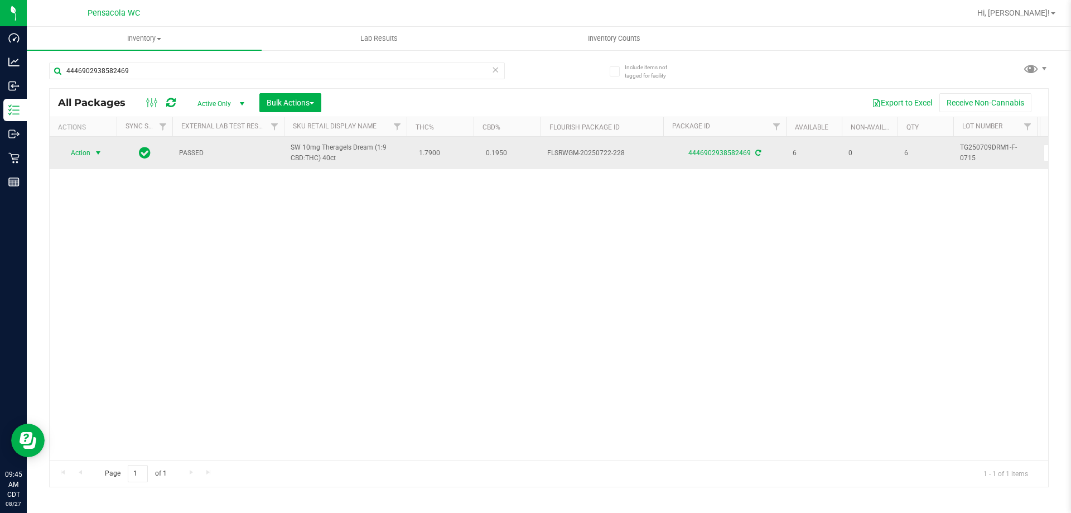
click at [92, 155] on span "select" at bounding box center [99, 153] width 14 height 16
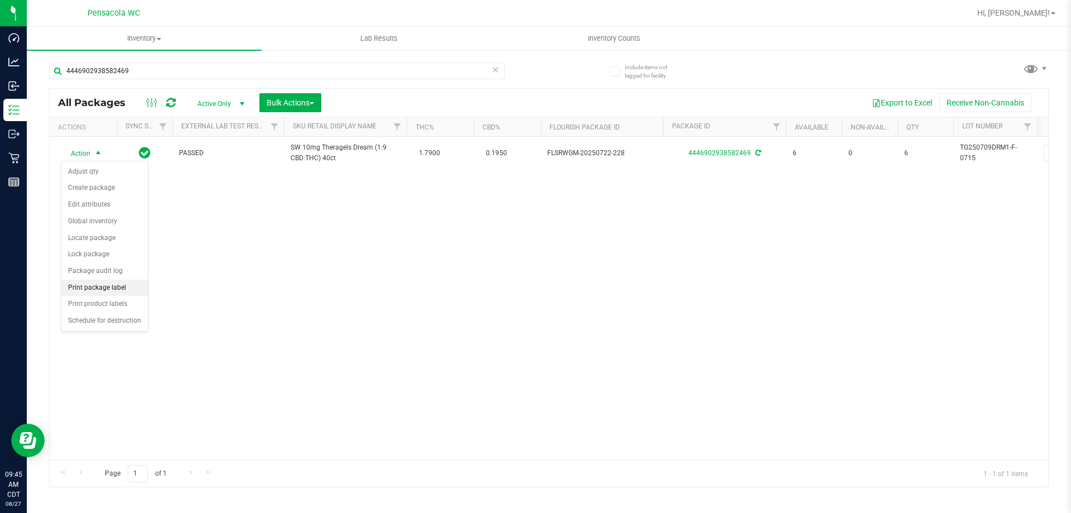
click at [116, 288] on li "Print package label" at bounding box center [104, 288] width 86 height 17
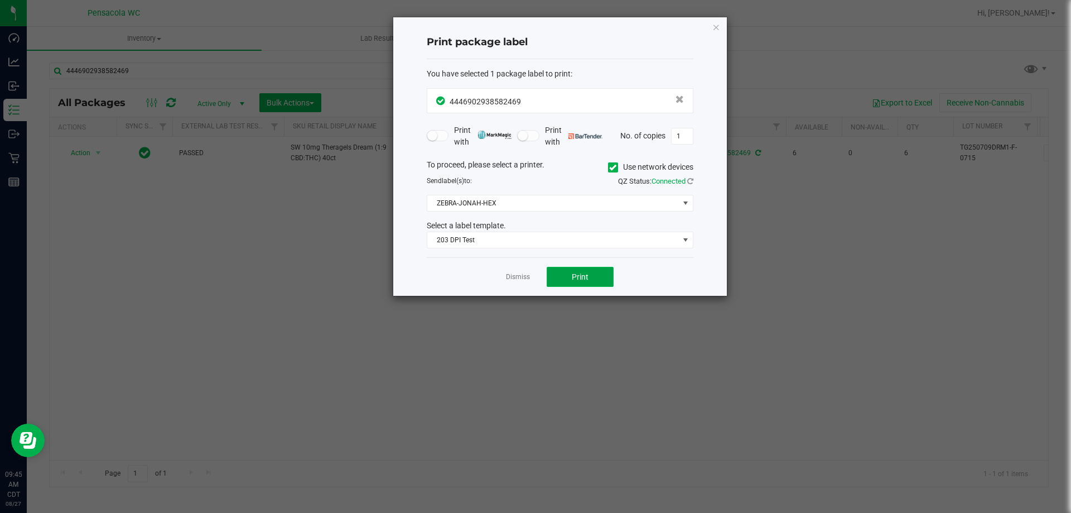
click at [570, 276] on button "Print" at bounding box center [580, 277] width 67 height 20
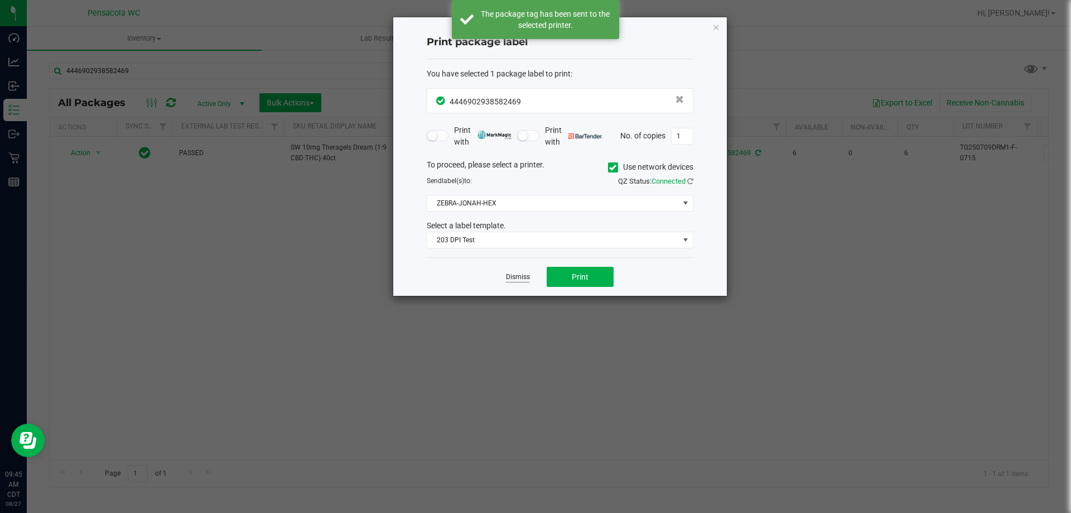
click at [514, 278] on link "Dismiss" at bounding box center [518, 276] width 24 height 9
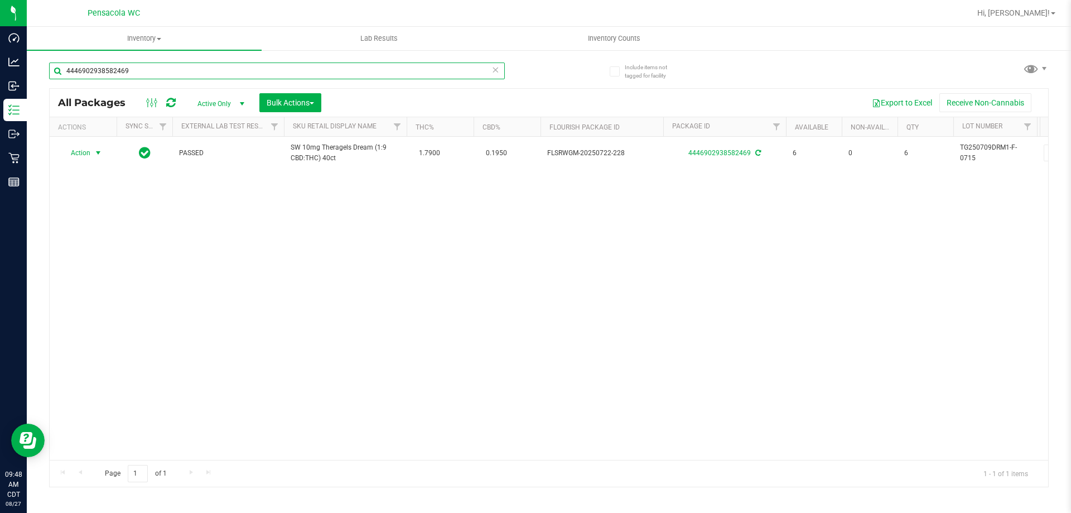
click at [444, 76] on input "4446902938582469" at bounding box center [277, 70] width 456 height 17
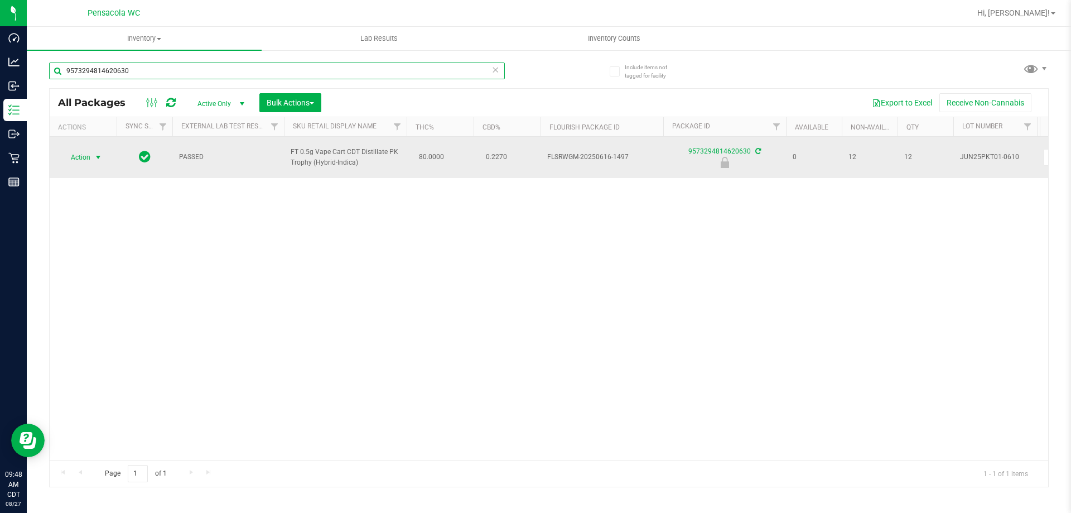
type input "9573294814620630"
click at [96, 159] on span "select" at bounding box center [98, 157] width 9 height 9
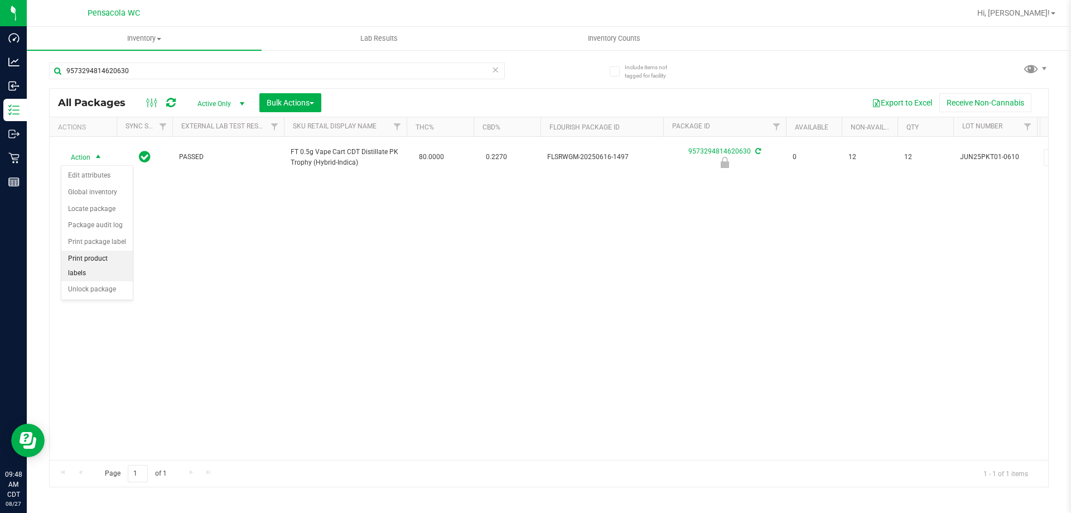
click at [92, 259] on li "Print product labels" at bounding box center [96, 266] width 71 height 31
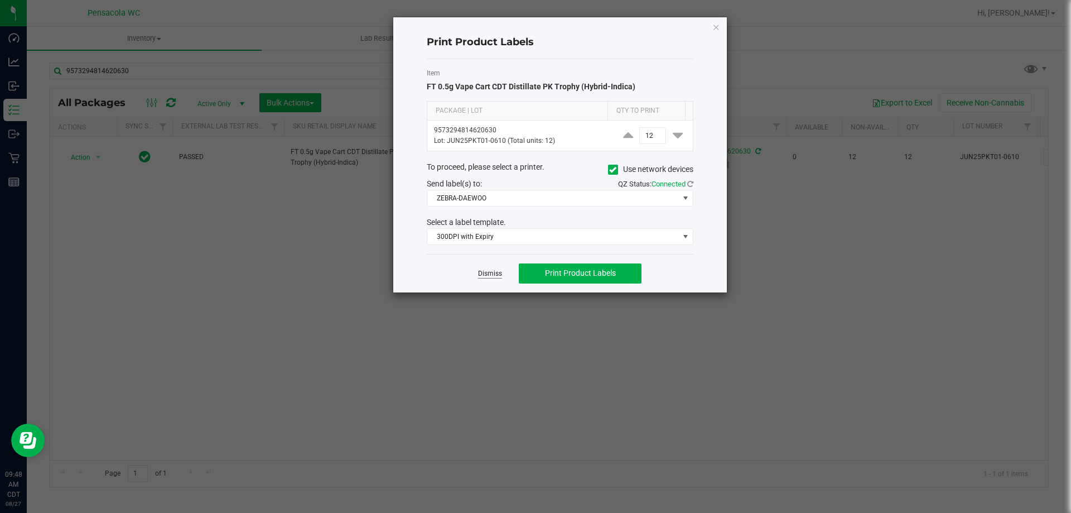
click at [495, 275] on link "Dismiss" at bounding box center [490, 273] width 24 height 9
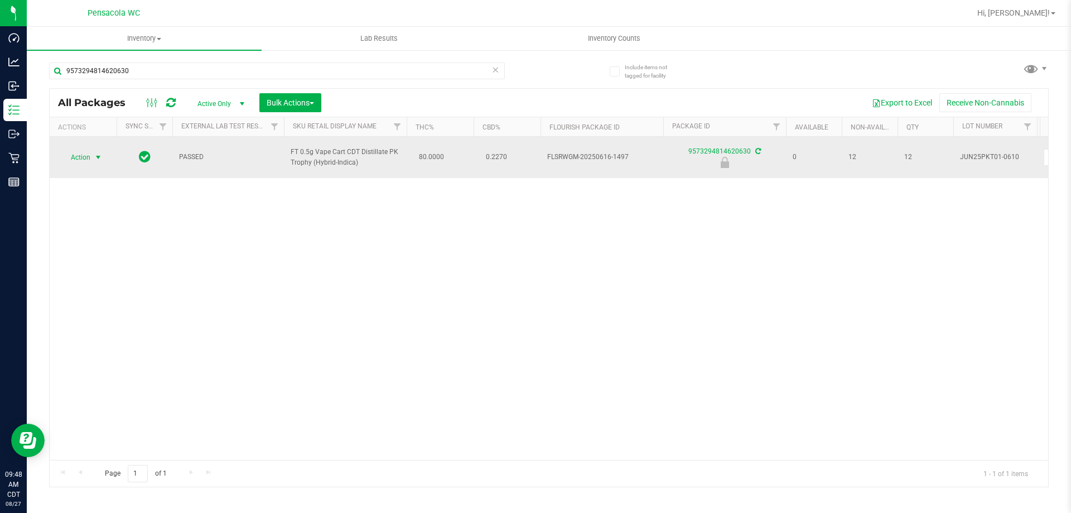
click at [81, 160] on span "Action" at bounding box center [76, 158] width 30 height 16
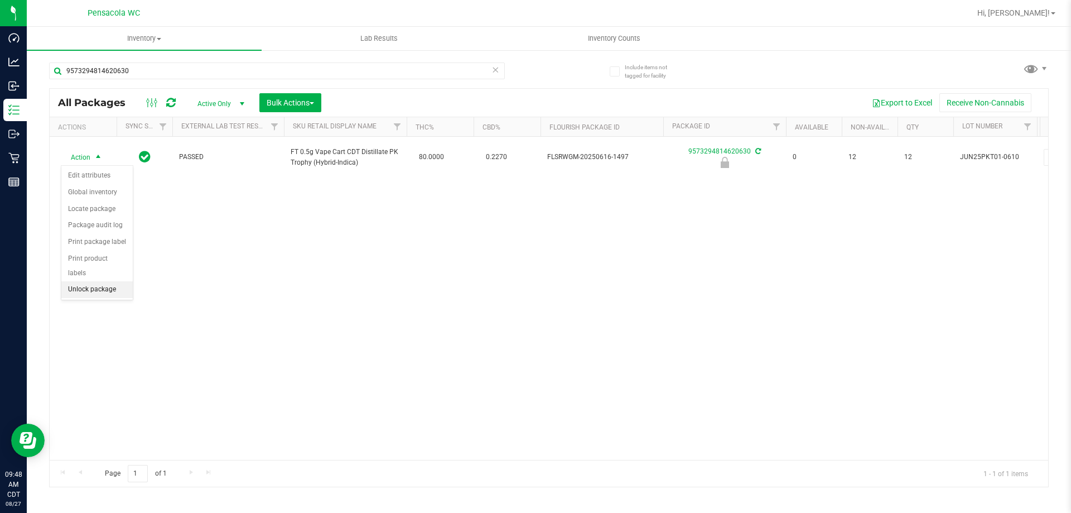
click at [95, 281] on li "Unlock package" at bounding box center [96, 289] width 71 height 17
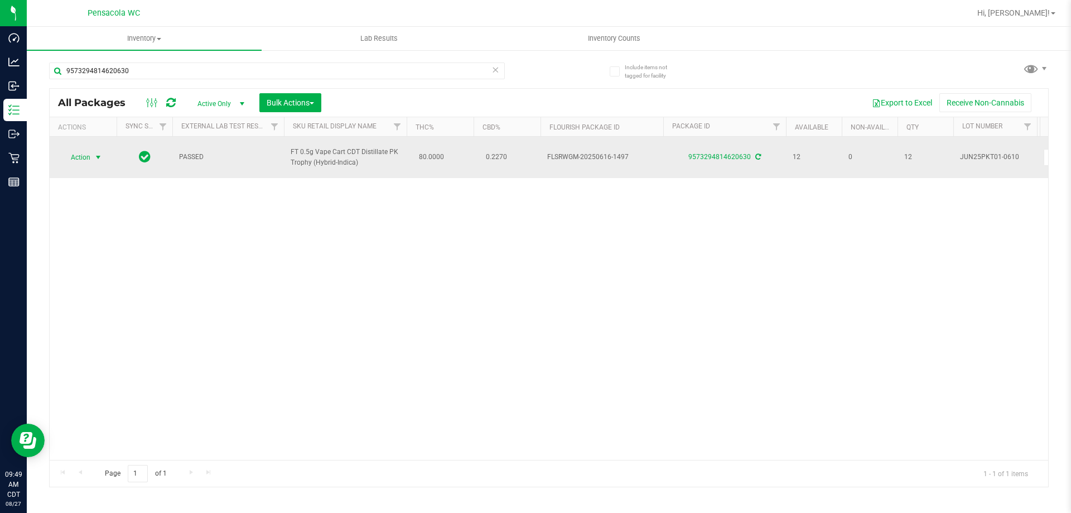
click at [97, 157] on span "select" at bounding box center [98, 157] width 9 height 9
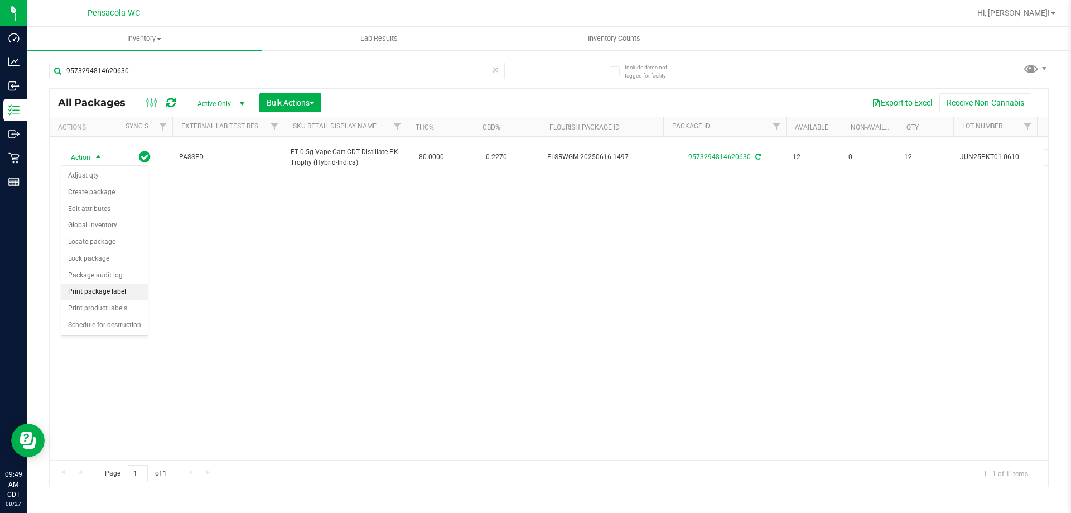
click at [81, 292] on li "Print package label" at bounding box center [104, 291] width 86 height 17
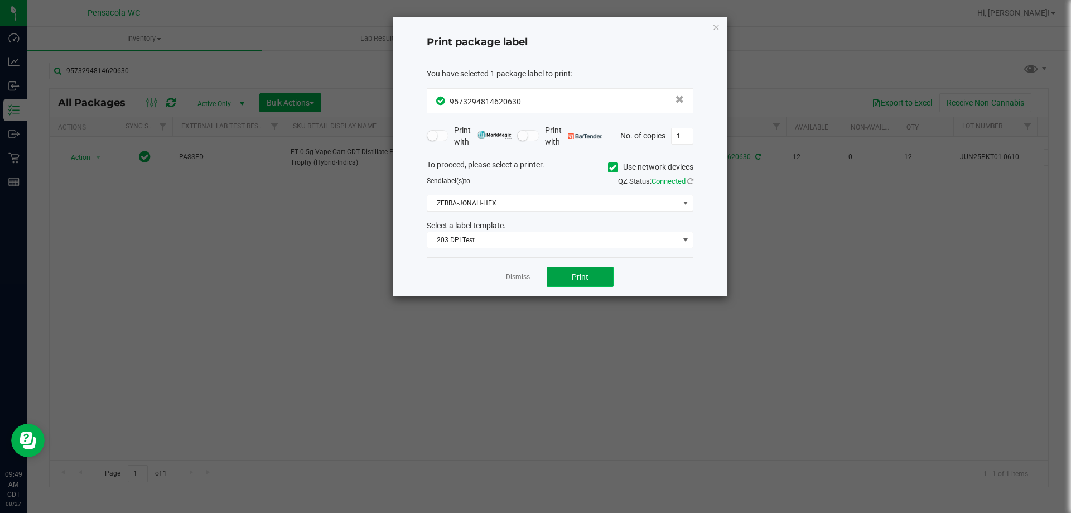
click at [590, 287] on button "Print" at bounding box center [580, 277] width 67 height 20
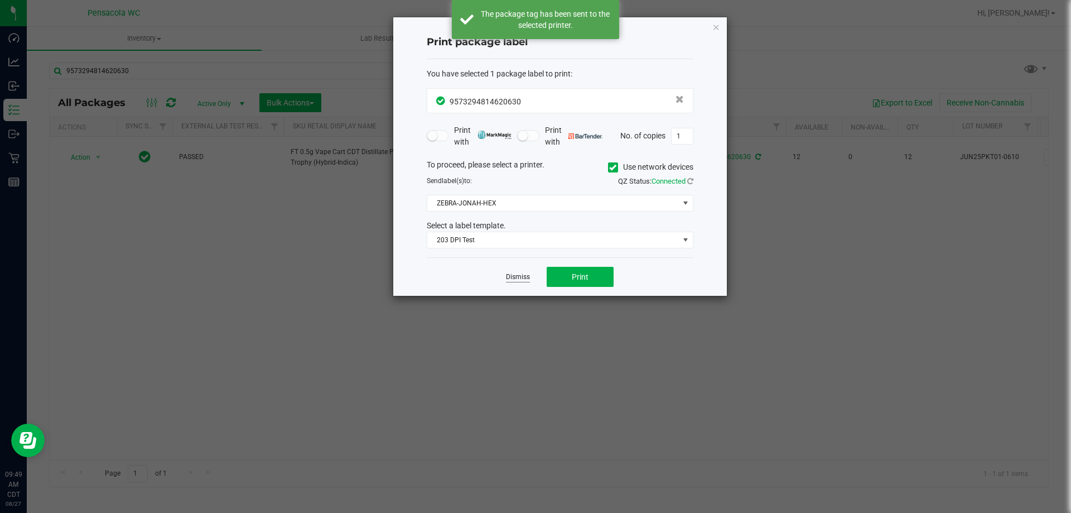
click at [513, 279] on link "Dismiss" at bounding box center [518, 276] width 24 height 9
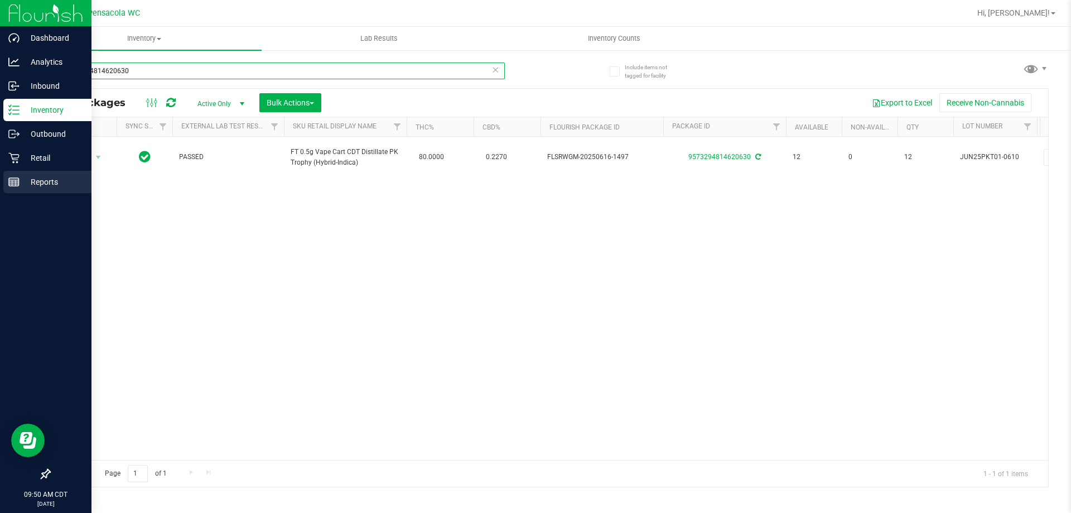
drag, startPoint x: 461, startPoint y: 73, endPoint x: 18, endPoint y: 188, distance: 457.1
click at [18, 187] on div "Dashboard Analytics Inbound Inventory Outbound Retail Reports 09:50 AM CDT [DAT…" at bounding box center [535, 256] width 1071 height 513
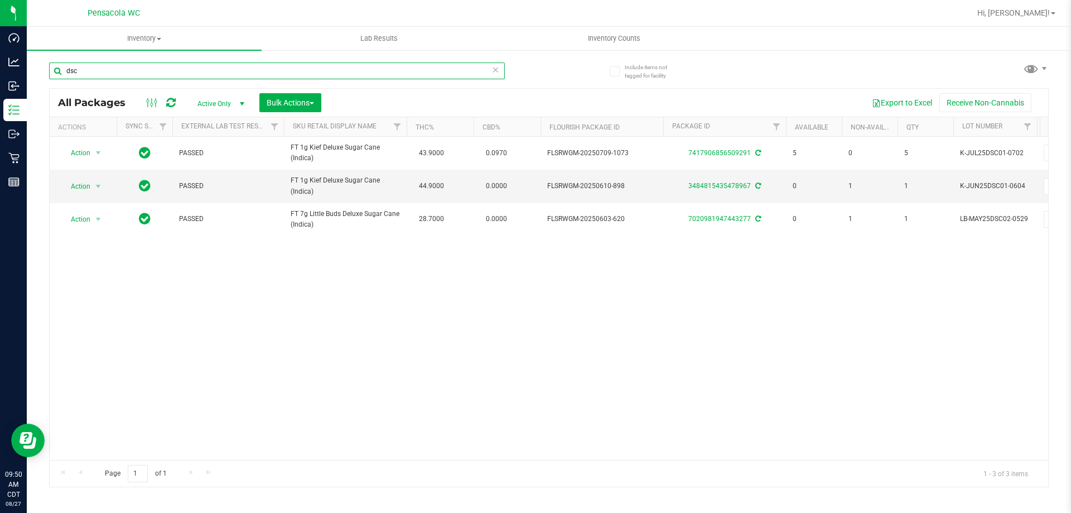
scroll to position [0, 4]
click at [406, 68] on input "dsc" at bounding box center [277, 70] width 456 height 17
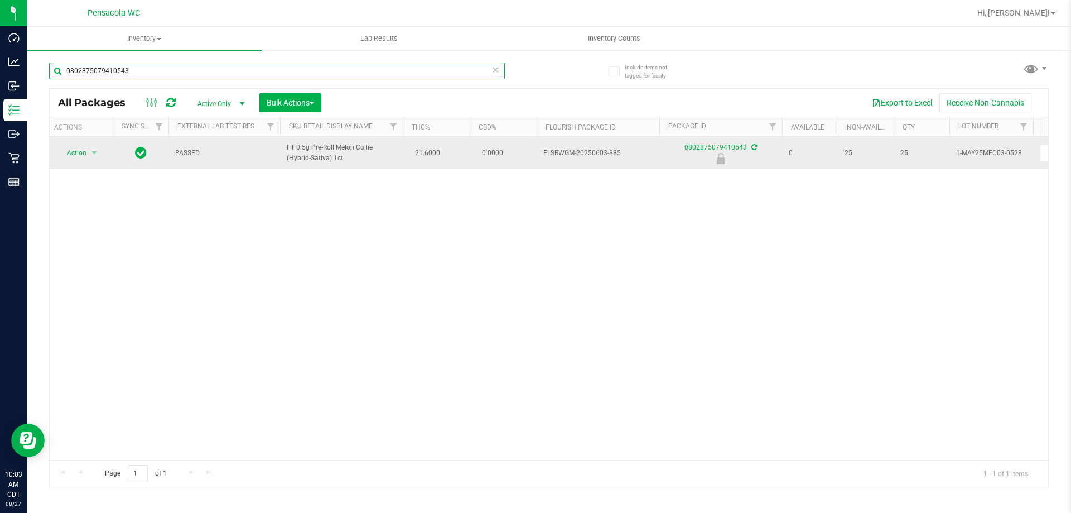
type input "0802875079410543"
click at [75, 151] on span "Action" at bounding box center [72, 153] width 30 height 16
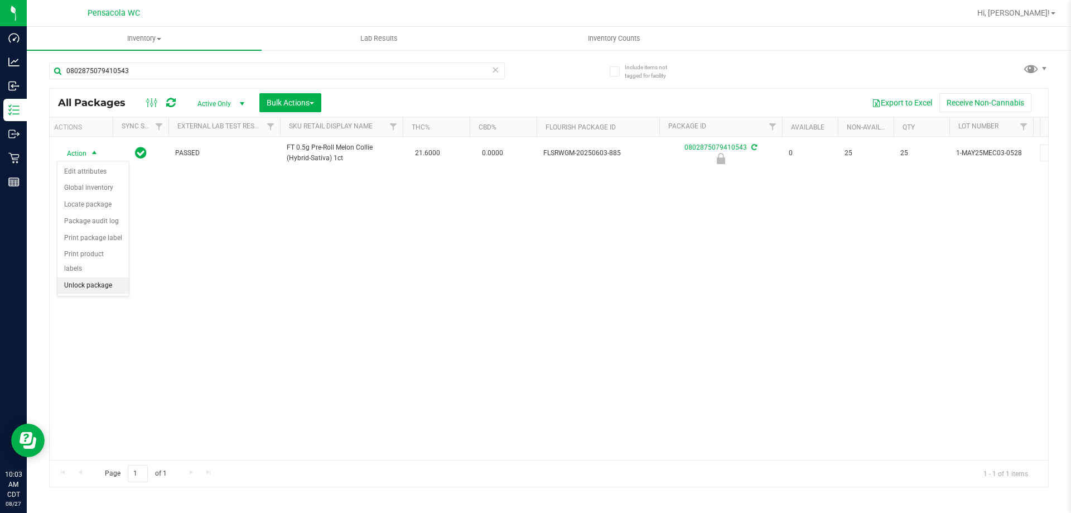
click at [89, 277] on li "Unlock package" at bounding box center [92, 285] width 71 height 17
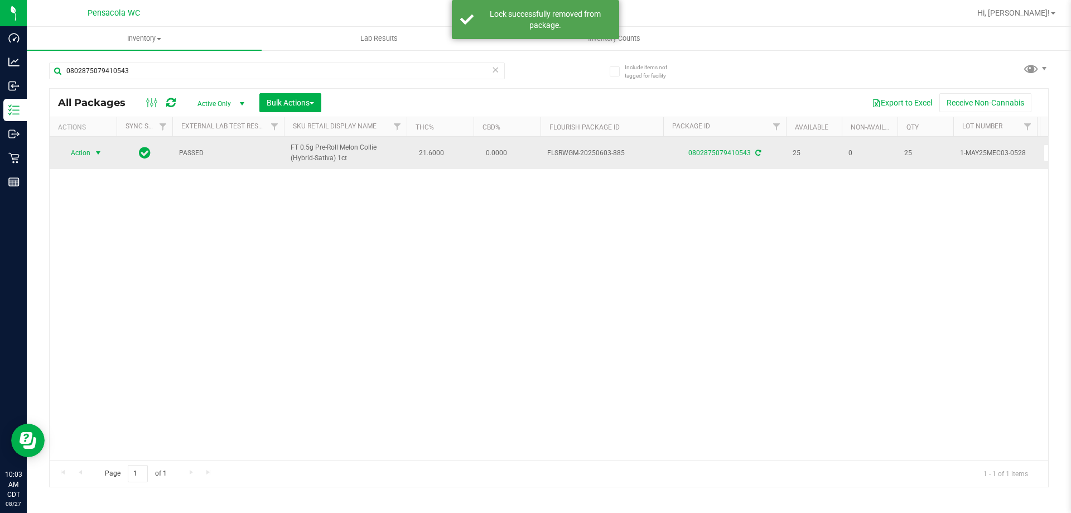
drag, startPoint x: 86, startPoint y: 145, endPoint x: 91, endPoint y: 153, distance: 9.3
click at [86, 146] on span "Action" at bounding box center [76, 153] width 30 height 16
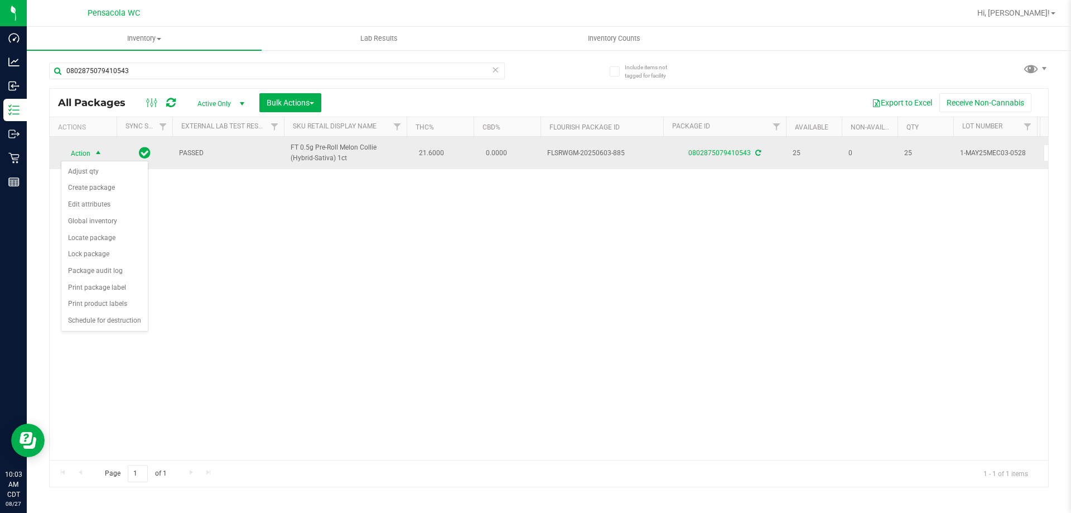
click at [93, 154] on span "select" at bounding box center [99, 154] width 14 height 16
click at [93, 153] on span "select" at bounding box center [99, 153] width 14 height 16
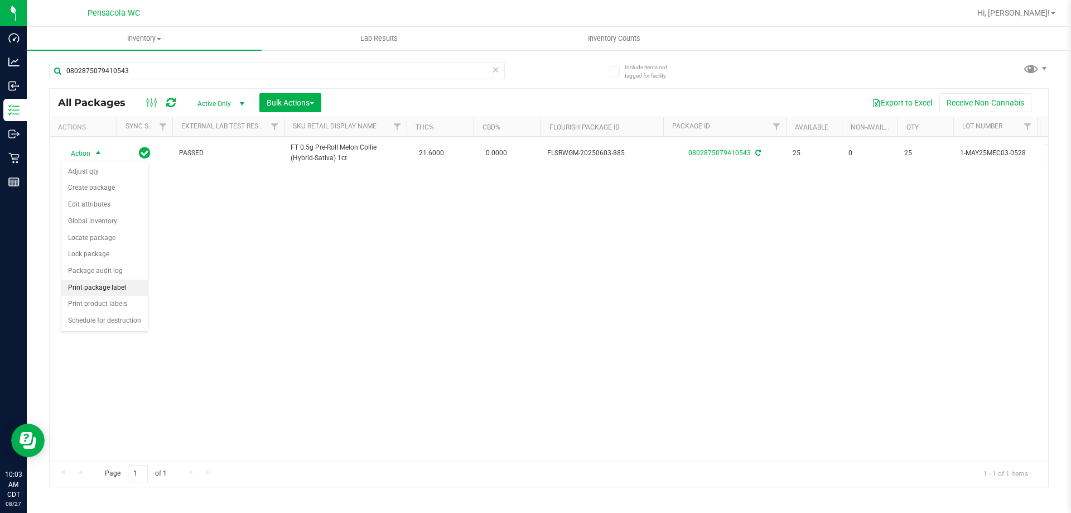
click at [112, 286] on li "Print package label" at bounding box center [104, 288] width 86 height 17
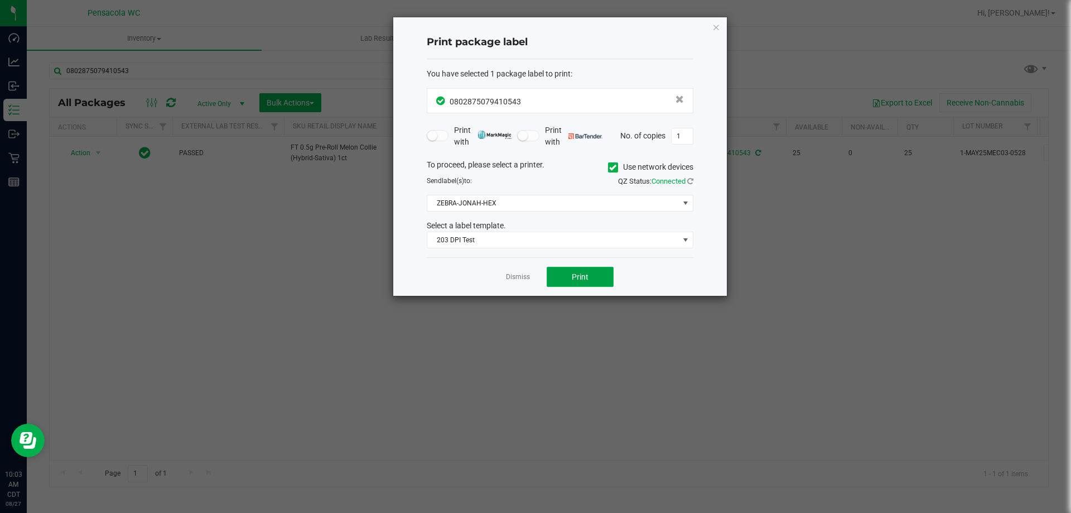
click at [560, 273] on button "Print" at bounding box center [580, 277] width 67 height 20
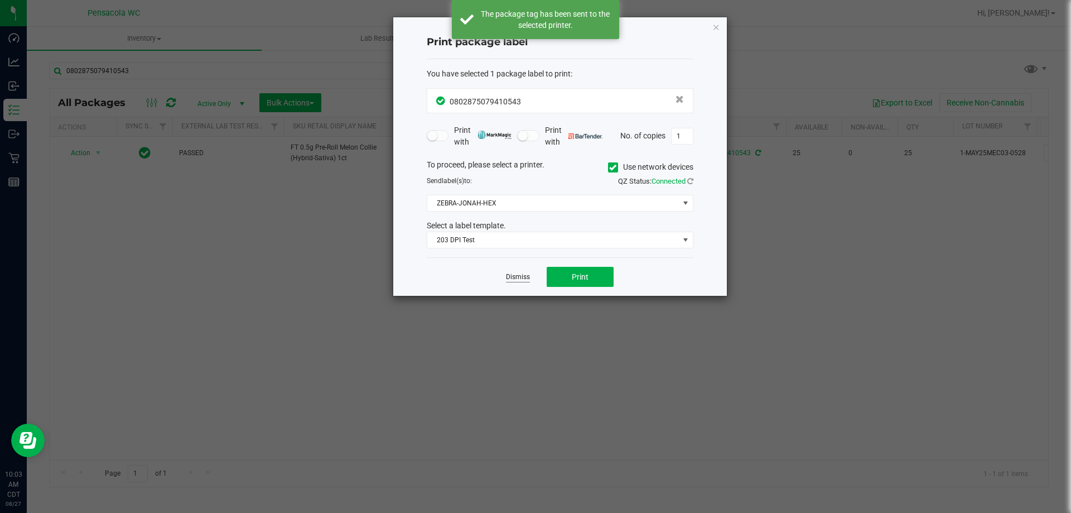
click at [516, 278] on link "Dismiss" at bounding box center [518, 276] width 24 height 9
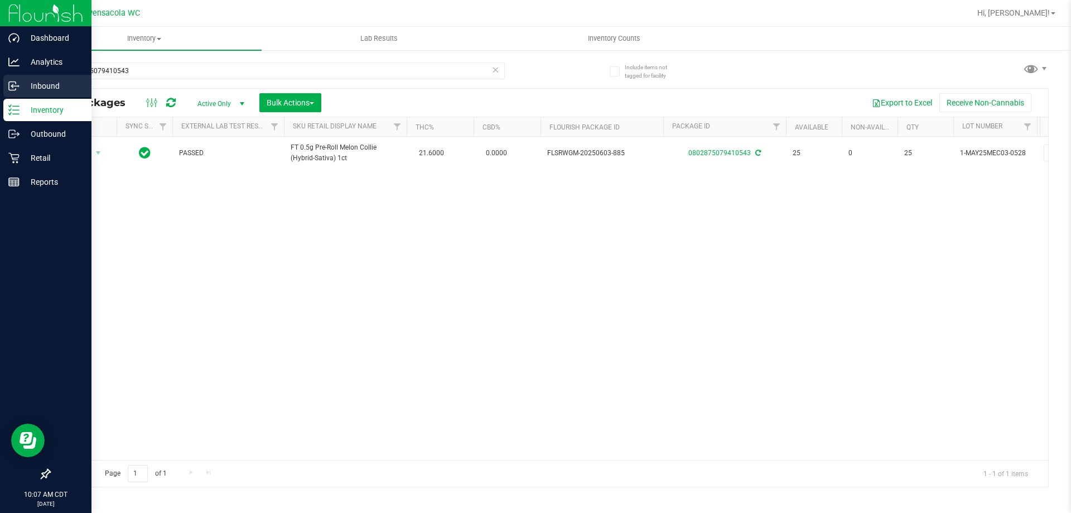
click at [9, 83] on icon at bounding box center [13, 85] width 11 height 11
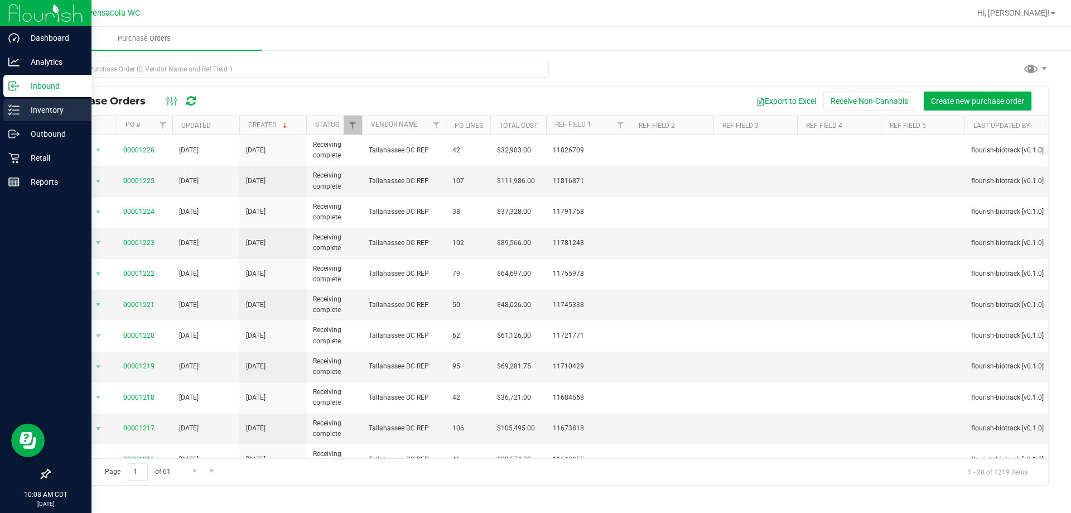
click at [47, 119] on div "Inventory" at bounding box center [47, 110] width 88 height 22
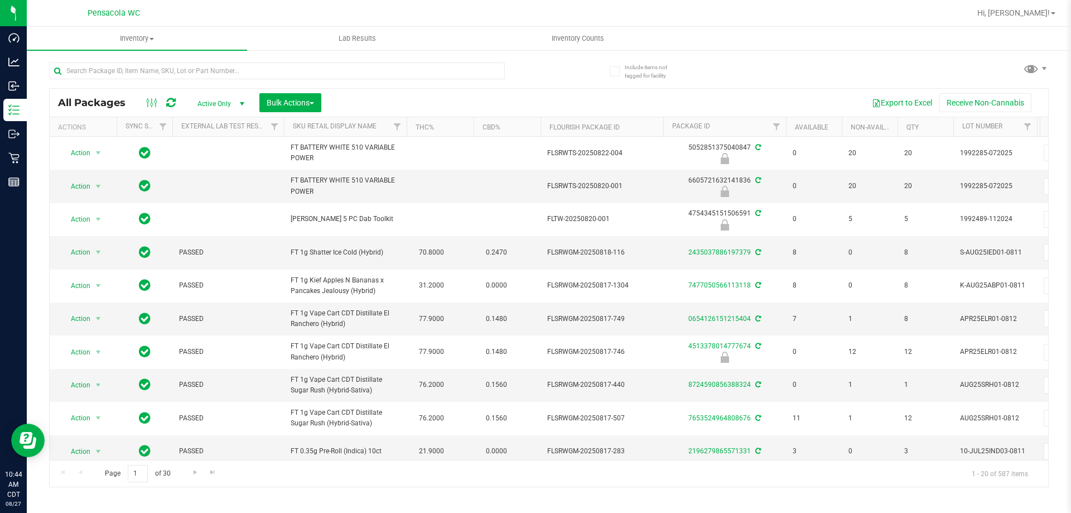
click at [261, 61] on div at bounding box center [299, 70] width 500 height 36
click at [259, 64] on input "text" at bounding box center [277, 70] width 456 height 17
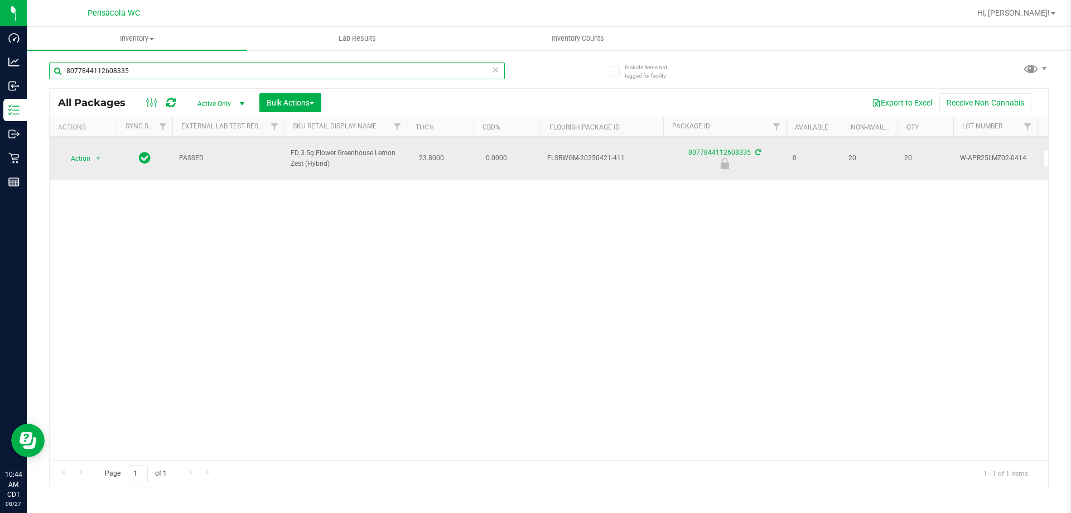
type input "8077844112608335"
click at [92, 152] on span "select" at bounding box center [99, 159] width 14 height 16
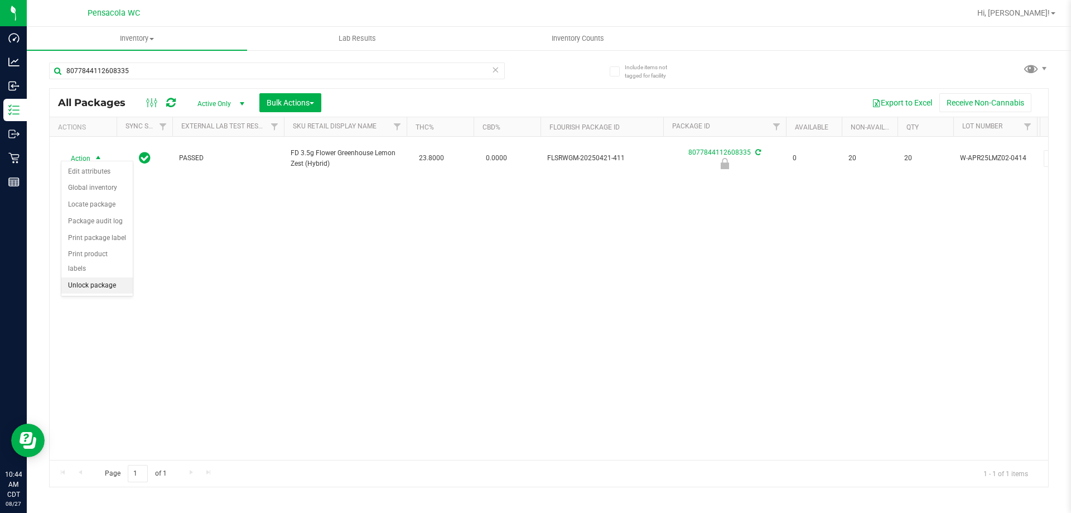
click at [122, 277] on li "Unlock package" at bounding box center [96, 285] width 71 height 17
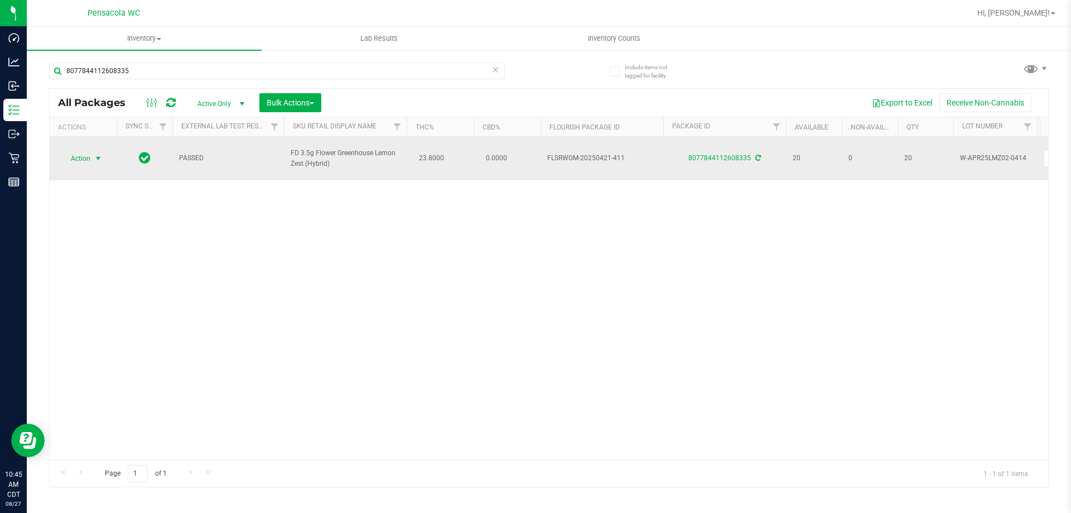
click at [80, 153] on span "Action" at bounding box center [76, 159] width 30 height 16
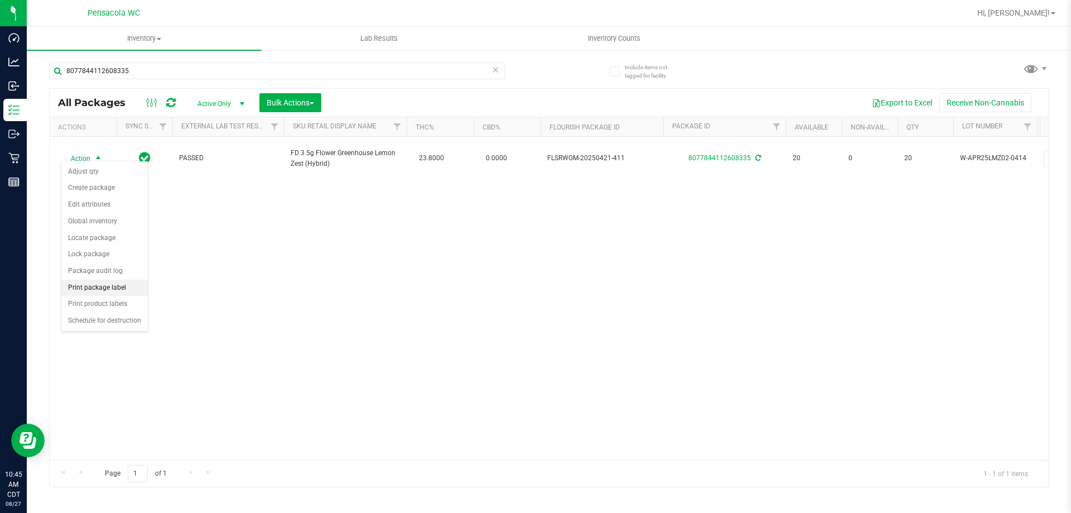
click at [113, 294] on li "Print package label" at bounding box center [104, 288] width 86 height 17
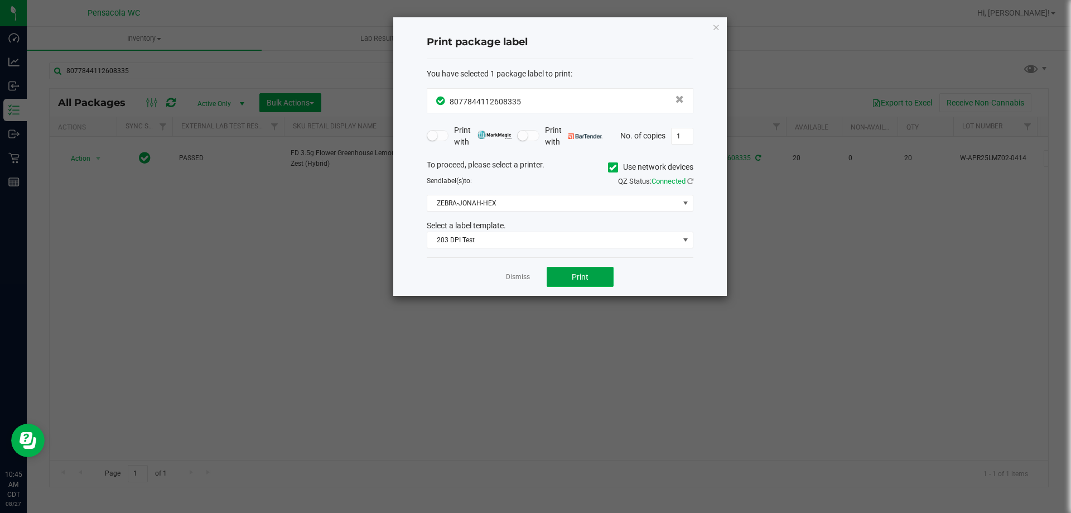
click at [570, 276] on button "Print" at bounding box center [580, 277] width 67 height 20
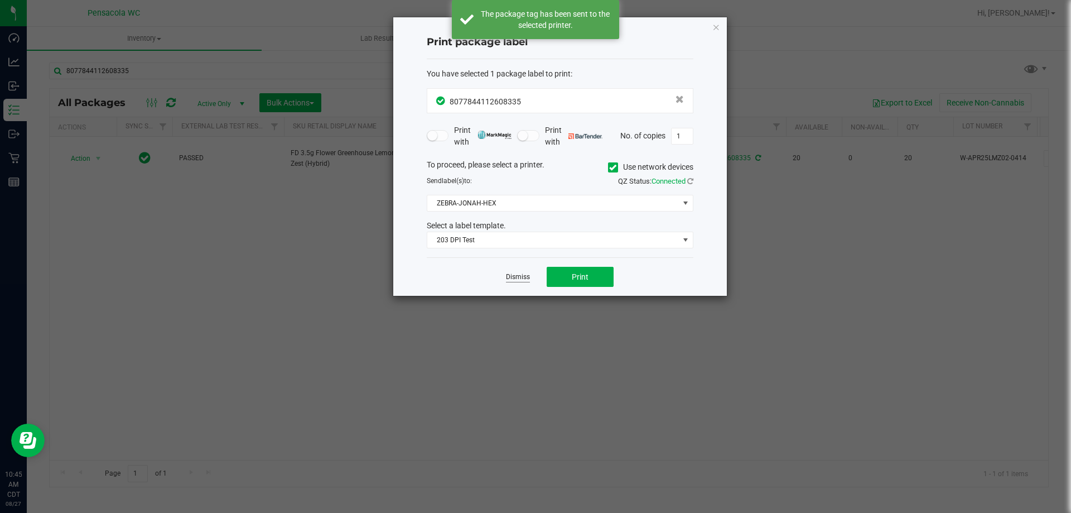
click at [514, 273] on link "Dismiss" at bounding box center [518, 276] width 24 height 9
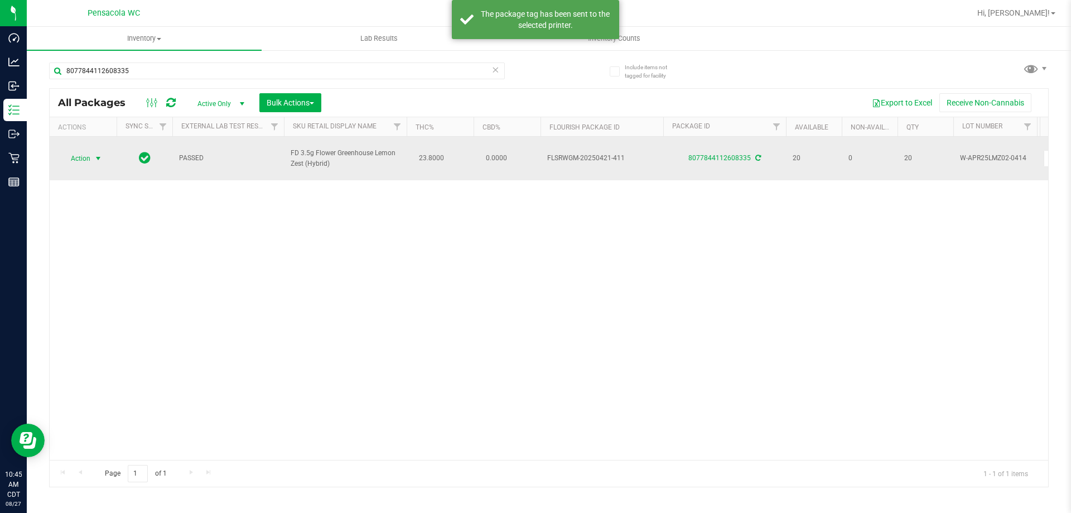
click at [86, 151] on span "Action" at bounding box center [76, 159] width 30 height 16
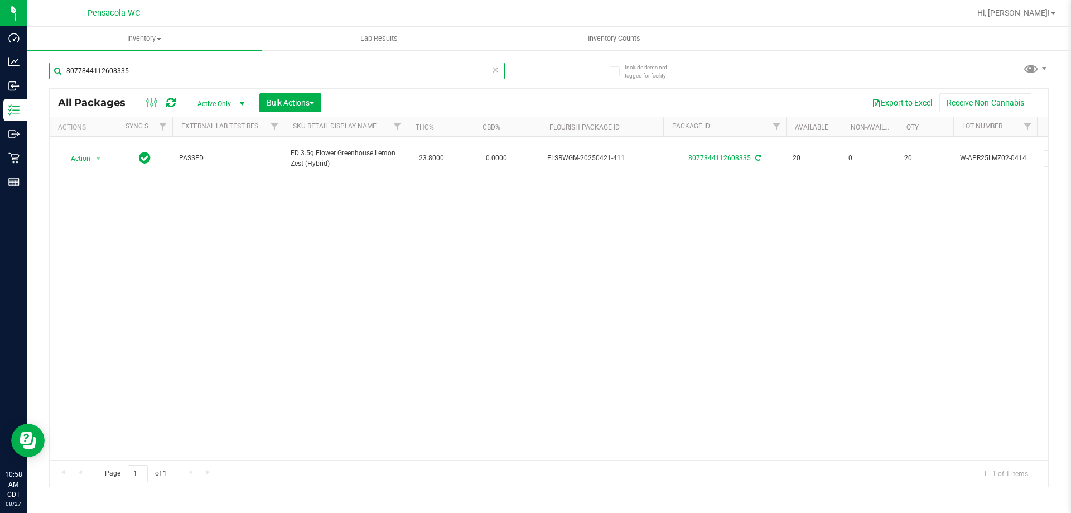
drag, startPoint x: 222, startPoint y: 62, endPoint x: 281, endPoint y: 280, distance: 224.8
click at [20, 65] on div "Dashboard Analytics Inbound Inventory Outbound Retail Reports 10:58 AM CDT [DAT…" at bounding box center [535, 256] width 1071 height 513
type input "6526042353697027"
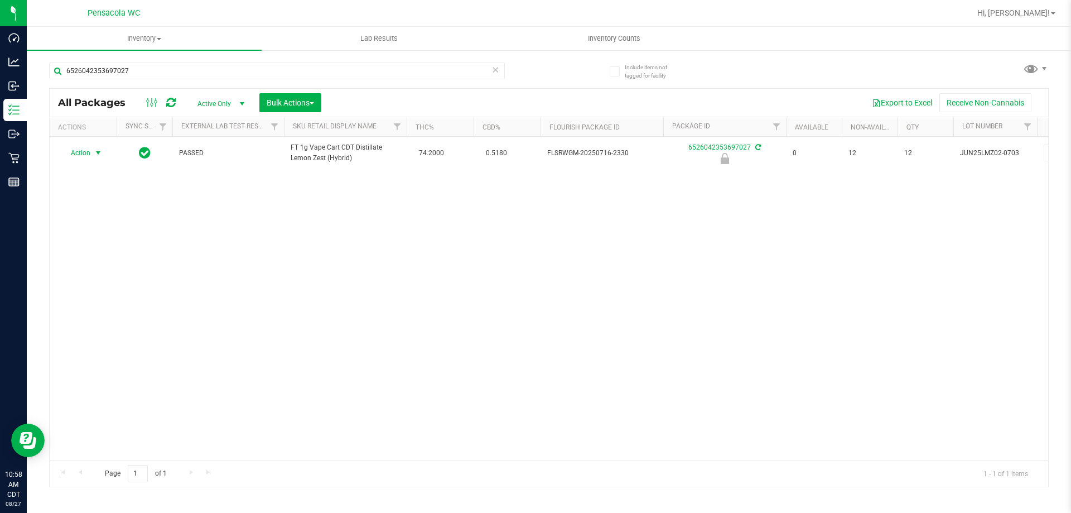
click at [90, 161] on span "Action" at bounding box center [76, 153] width 30 height 16
click at [99, 281] on li "Unlock package" at bounding box center [96, 289] width 71 height 17
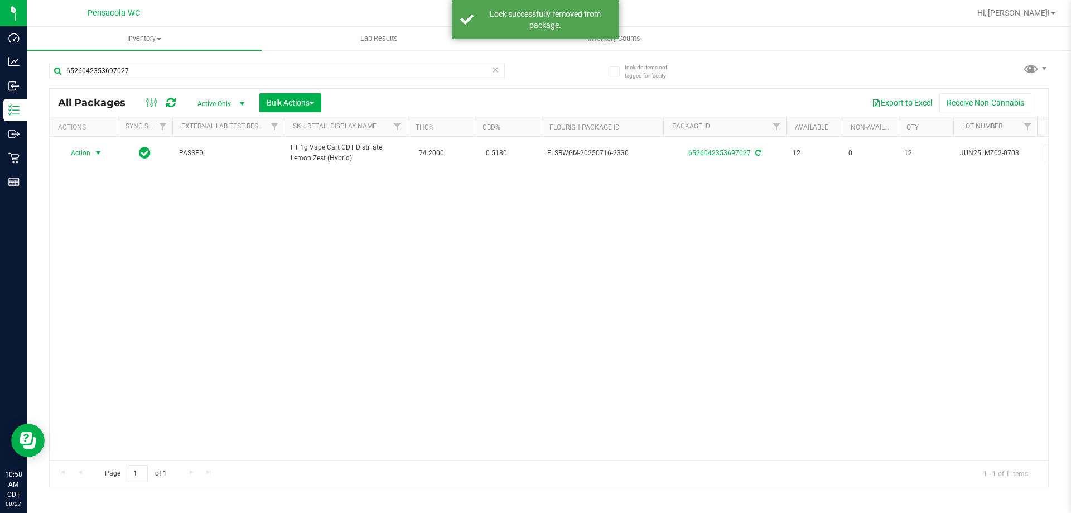
drag, startPoint x: 92, startPoint y: 152, endPoint x: 102, endPoint y: 174, distance: 24.0
click at [91, 156] on span "Action" at bounding box center [83, 153] width 45 height 16
drag, startPoint x: 119, startPoint y: 297, endPoint x: 137, endPoint y: 288, distance: 20.2
click at [119, 296] on li "Print package label" at bounding box center [104, 291] width 86 height 17
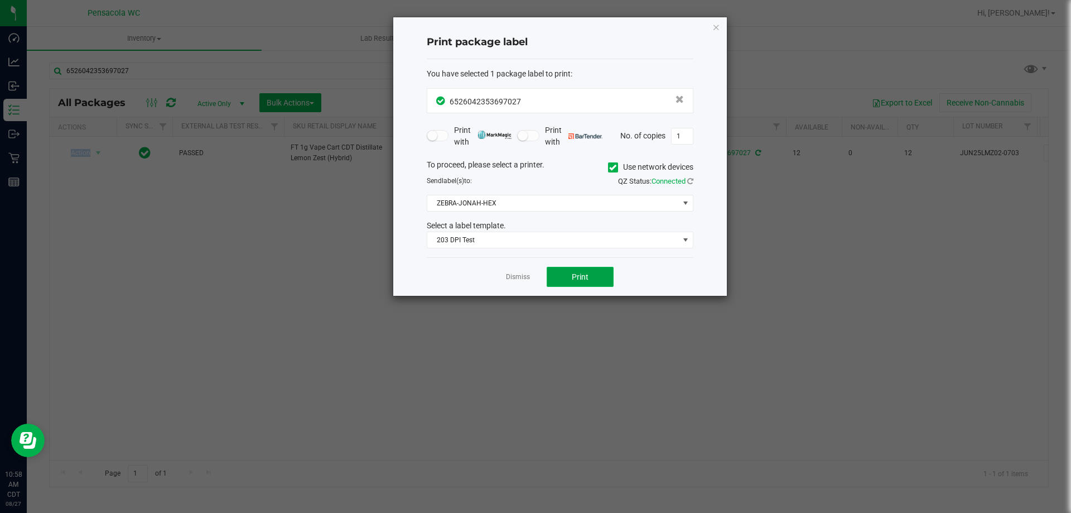
click at [588, 275] on span "Print" at bounding box center [580, 276] width 17 height 9
click at [515, 278] on link "Dismiss" at bounding box center [518, 276] width 24 height 9
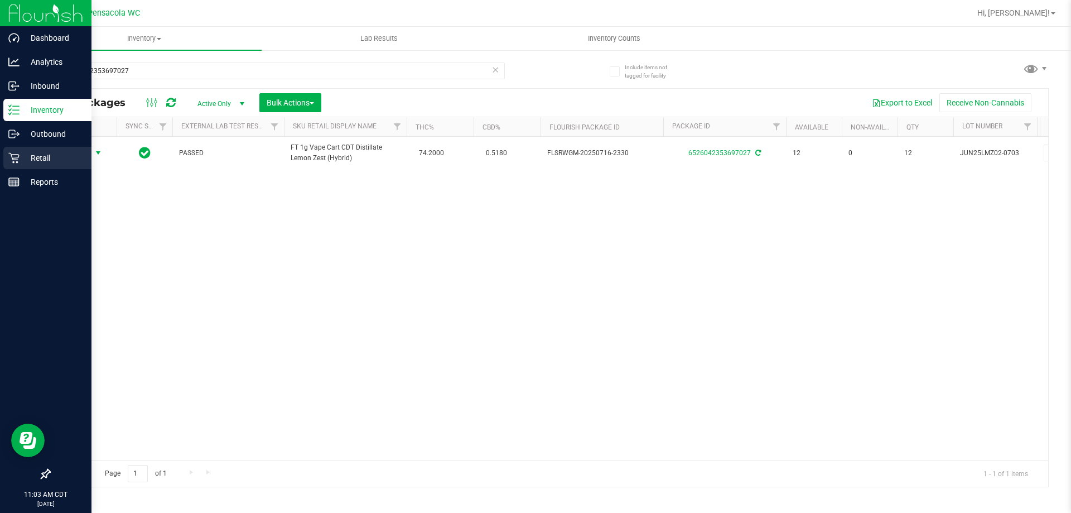
click at [17, 160] on icon at bounding box center [13, 157] width 11 height 11
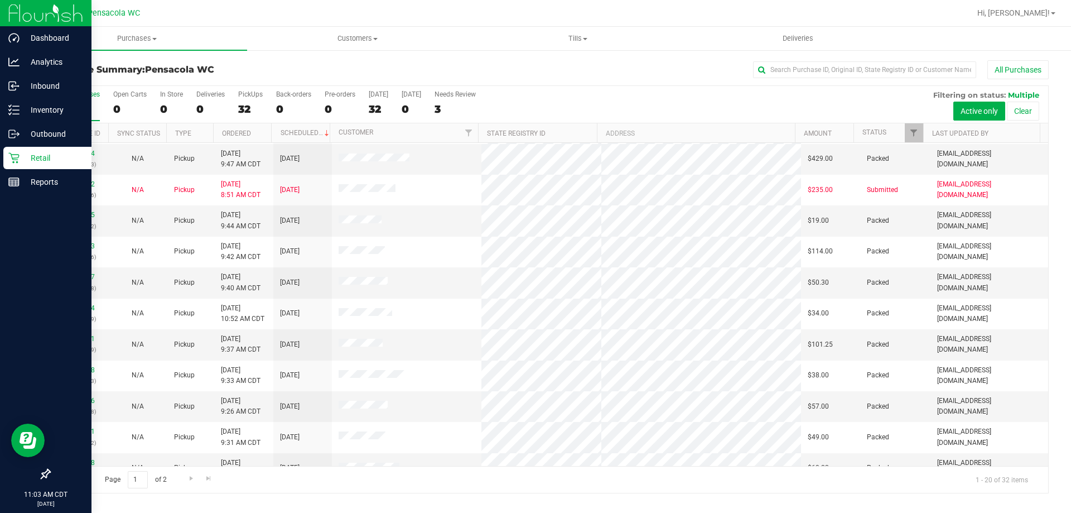
scroll to position [295, 0]
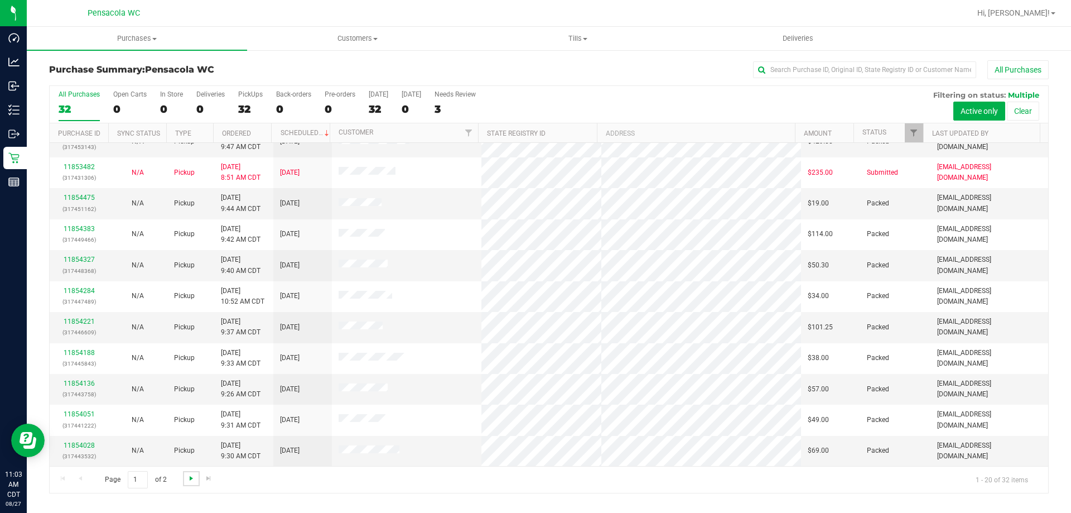
click at [187, 480] on span "Go to the next page" at bounding box center [191, 478] width 9 height 9
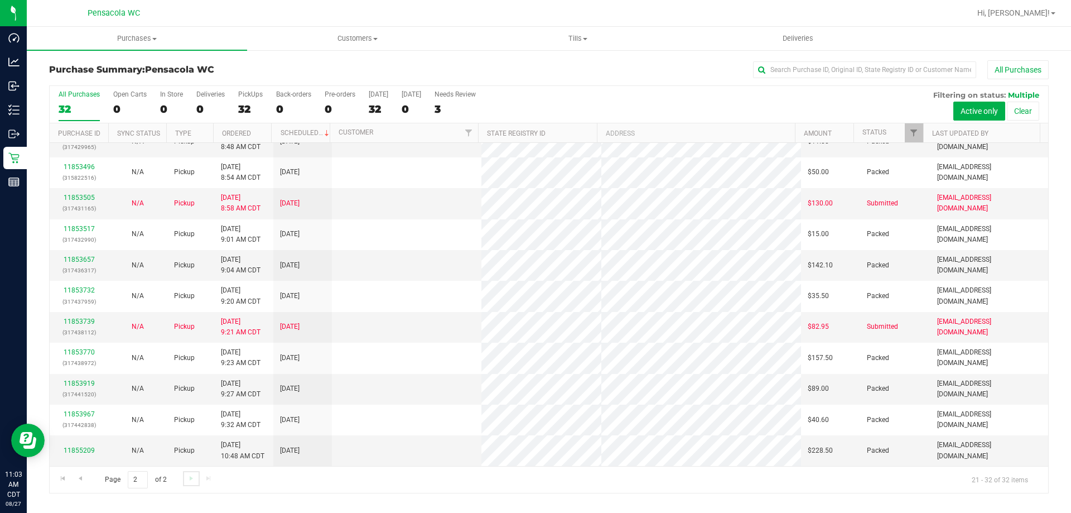
scroll to position [0, 0]
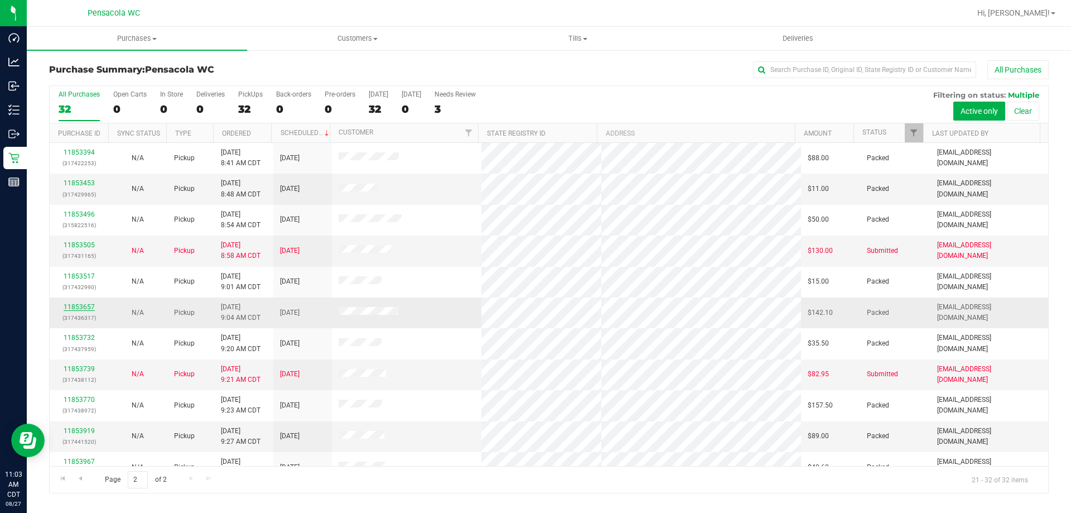
click at [73, 308] on link "11853657" at bounding box center [79, 307] width 31 height 8
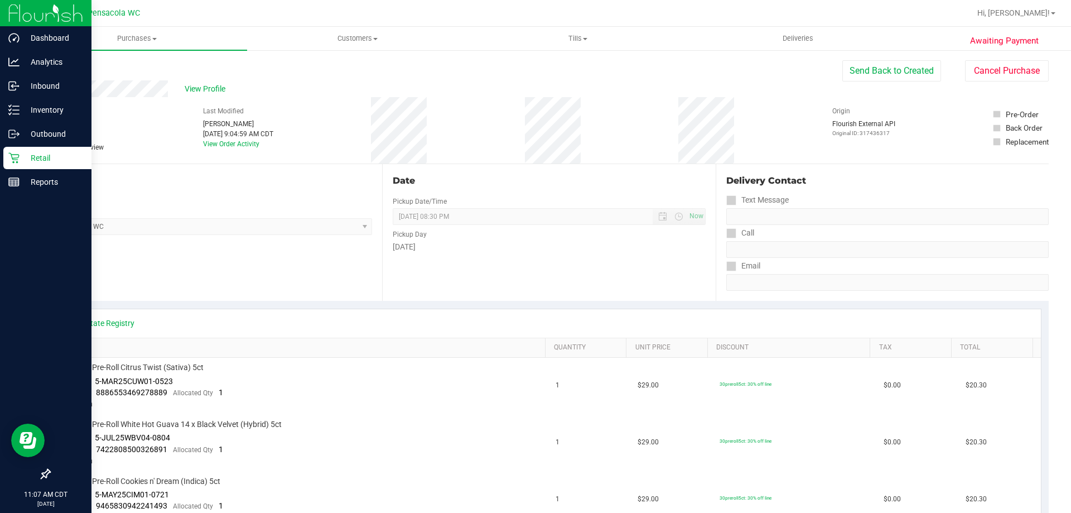
click at [27, 155] on p "Retail" at bounding box center [53, 157] width 67 height 13
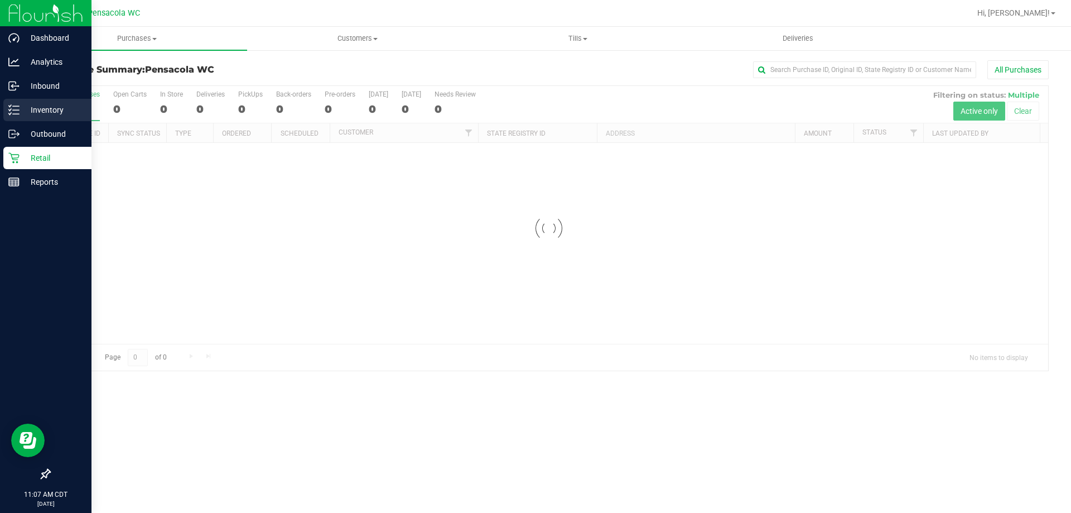
click at [44, 108] on p "Inventory" at bounding box center [53, 109] width 67 height 13
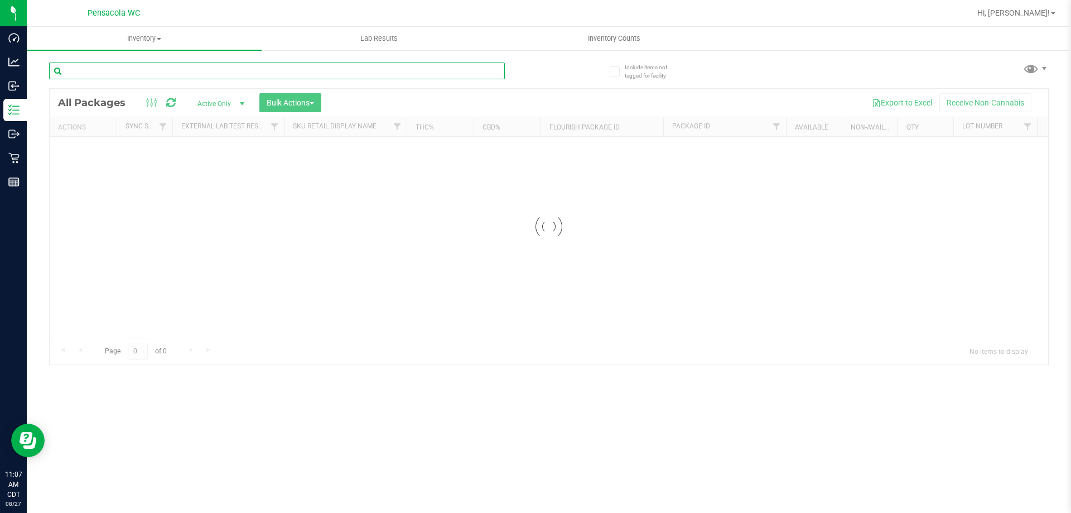
click at [132, 76] on input "text" at bounding box center [277, 70] width 456 height 17
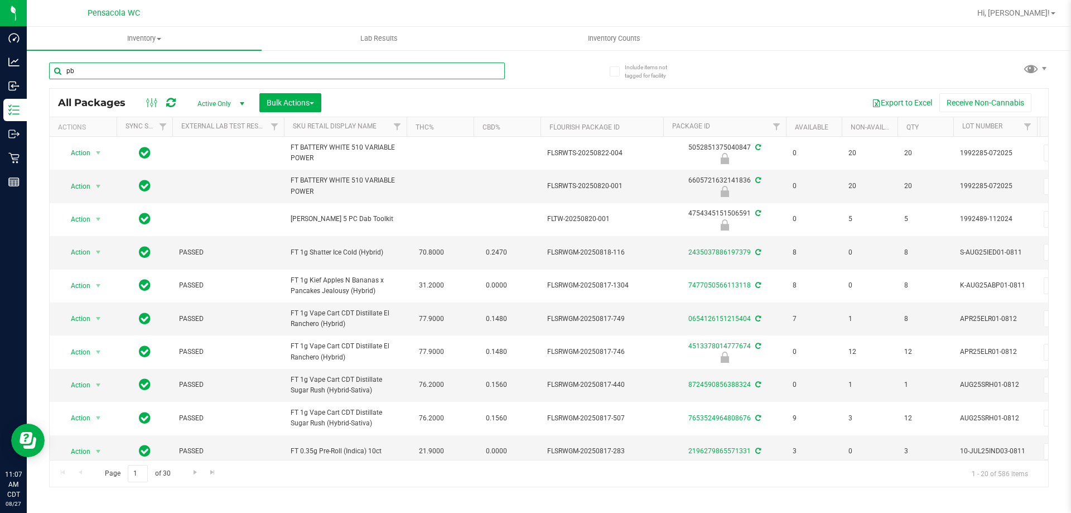
type input "pbs"
